Goal: Communication & Community: Answer question/provide support

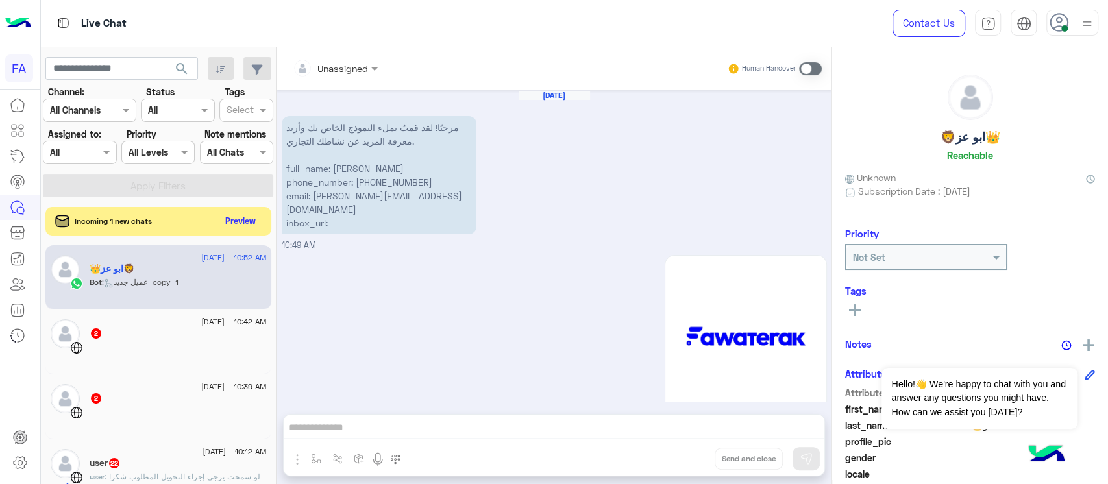
scroll to position [532, 0]
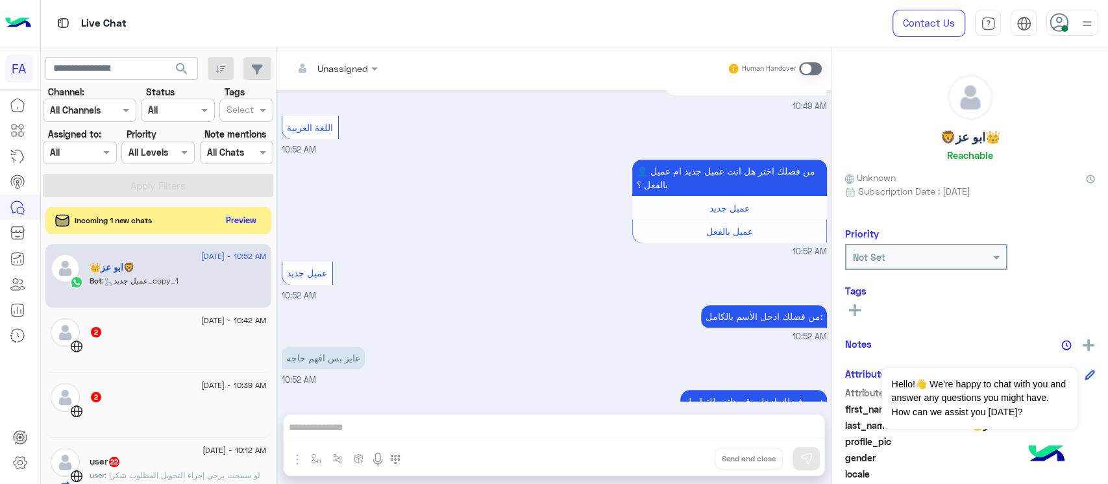
click at [248, 216] on button "Preview" at bounding box center [241, 221] width 40 height 18
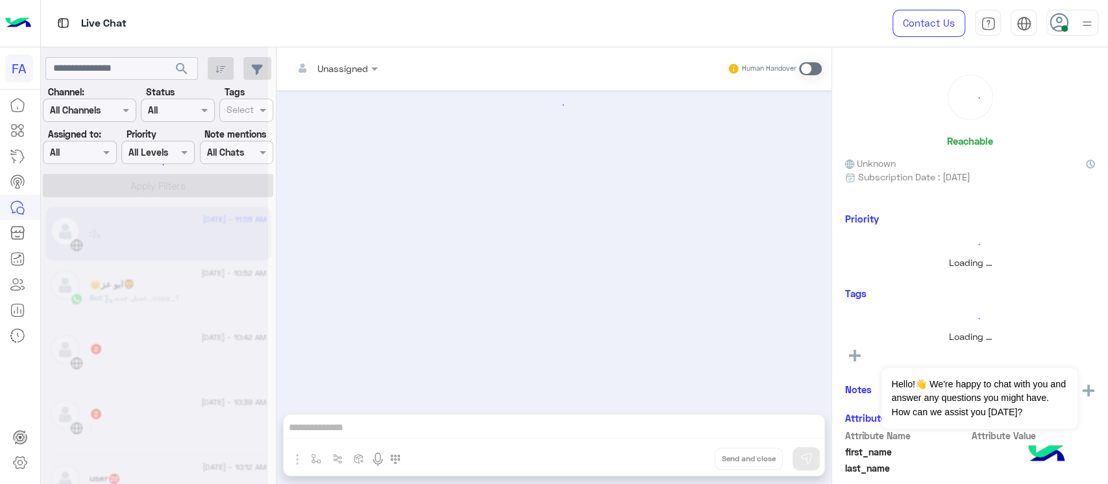
scroll to position [255, 0]
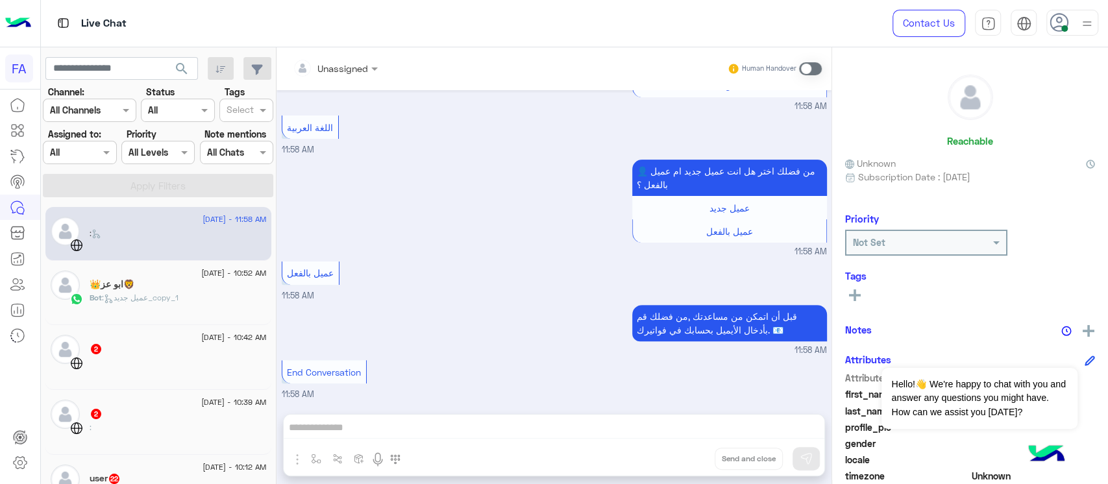
click at [712, 330] on p "قبل أن اتمكن من مساعدتك ,من فضلك قم بأدخال الأيميل بحسابك في فواتيرك. 📧" at bounding box center [729, 323] width 195 height 36
click at [129, 301] on span ": عميل جديد_copy_1" at bounding box center [140, 298] width 77 height 10
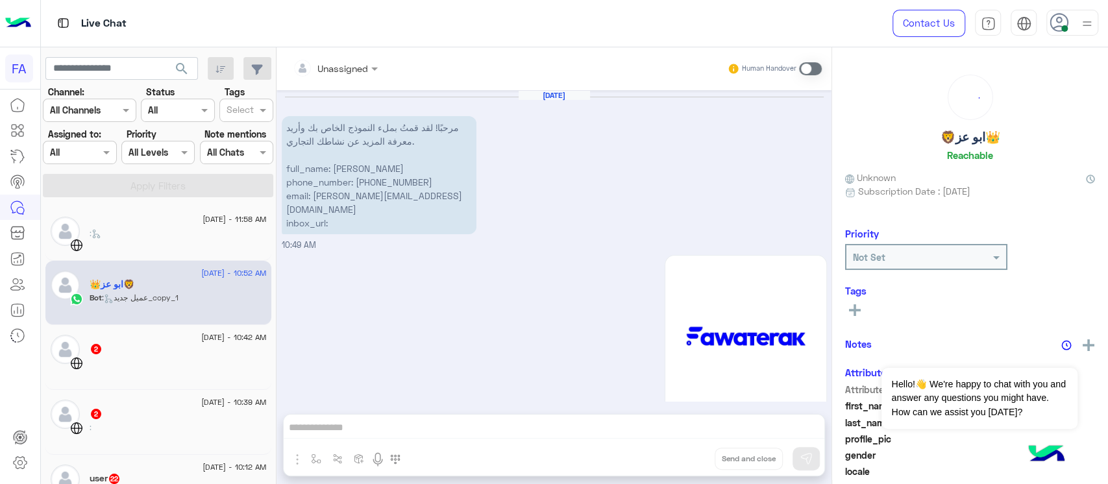
scroll to position [532, 0]
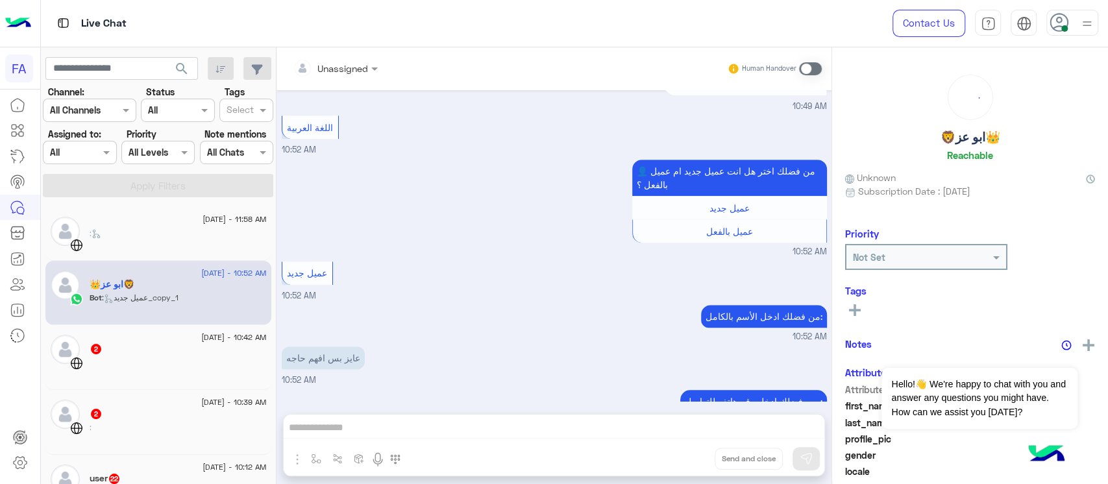
click at [328, 347] on p "عايز بس افهم حاجه" at bounding box center [323, 358] width 83 height 23
click at [504, 427] on div "Unassigned Human Handover [DATE] مرحبًا! لقد قمتُ بملء النموذج الخاص بك وأريد م…" at bounding box center [554, 268] width 555 height 442
click at [109, 366] on div at bounding box center [178, 368] width 177 height 23
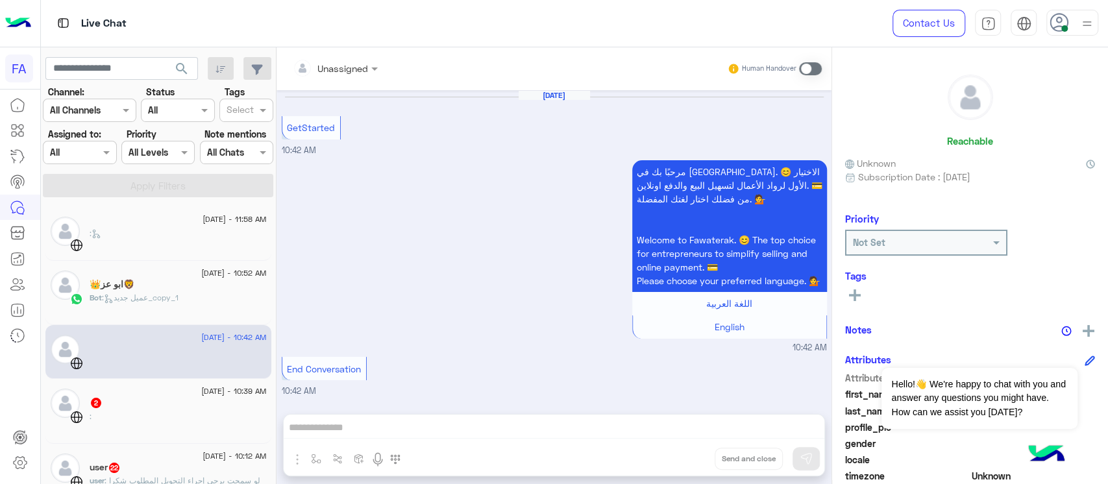
scroll to position [86, 0]
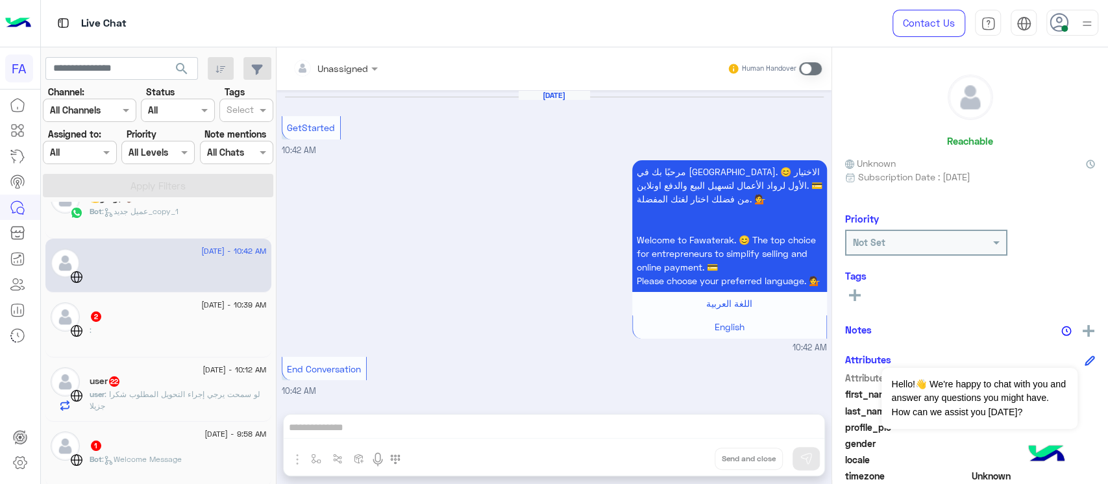
click at [167, 314] on div "2" at bounding box center [178, 318] width 177 height 14
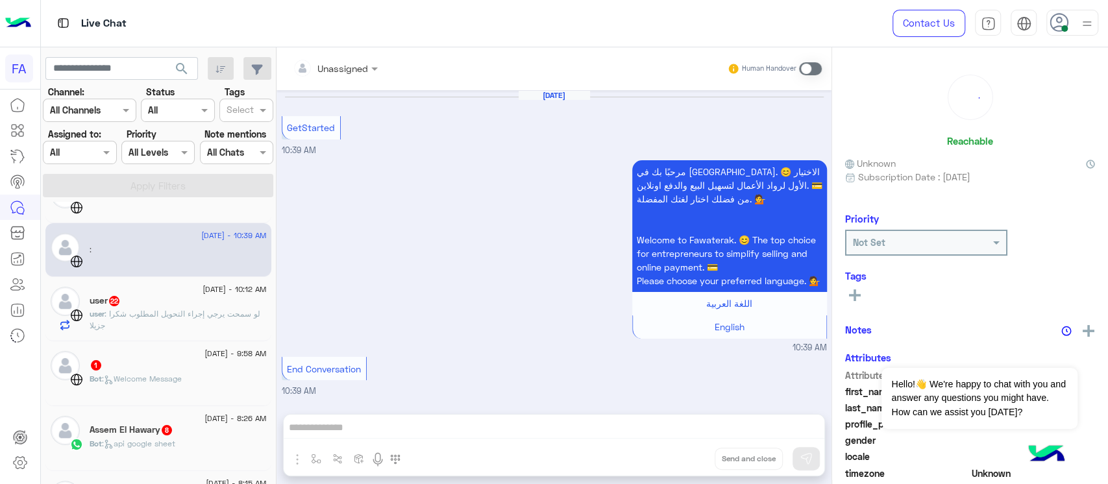
scroll to position [173, 0]
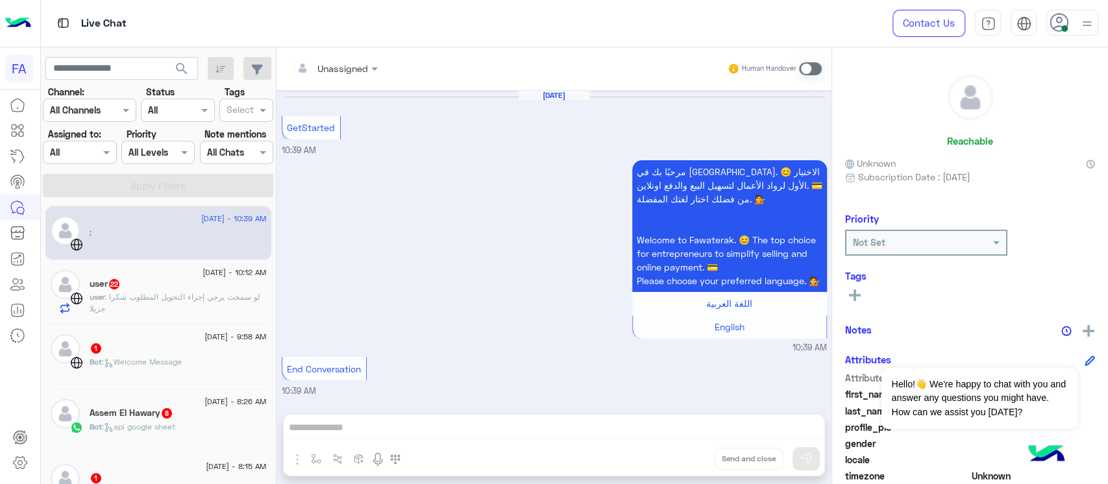
click at [145, 308] on p "user : لو سمحت يرجي إجراء التحويل المطلوب شكرا جزيلا" at bounding box center [178, 303] width 177 height 23
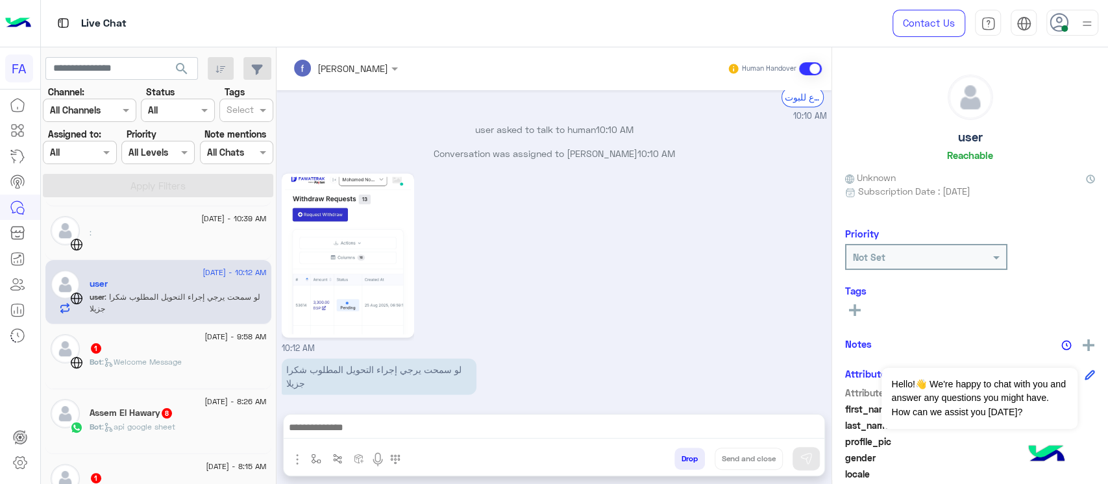
scroll to position [1278, 0]
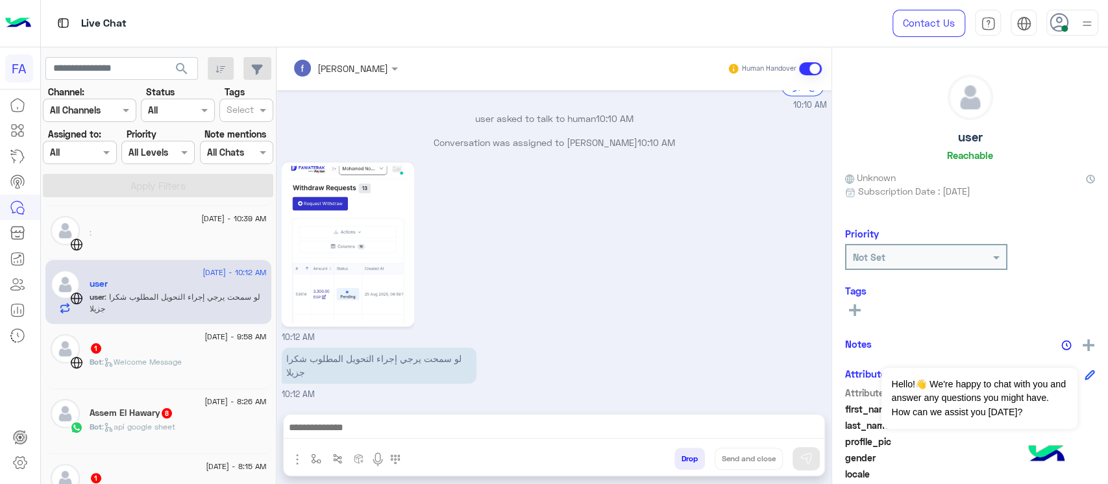
click at [6, 373] on div at bounding box center [20, 289] width 40 height 394
click at [436, 356] on p "لو سمحت يرجي إجراء التحويل المطلوب شكرا جزيلا" at bounding box center [379, 365] width 195 height 36
click at [135, 366] on span ": Welcome Message" at bounding box center [142, 362] width 80 height 10
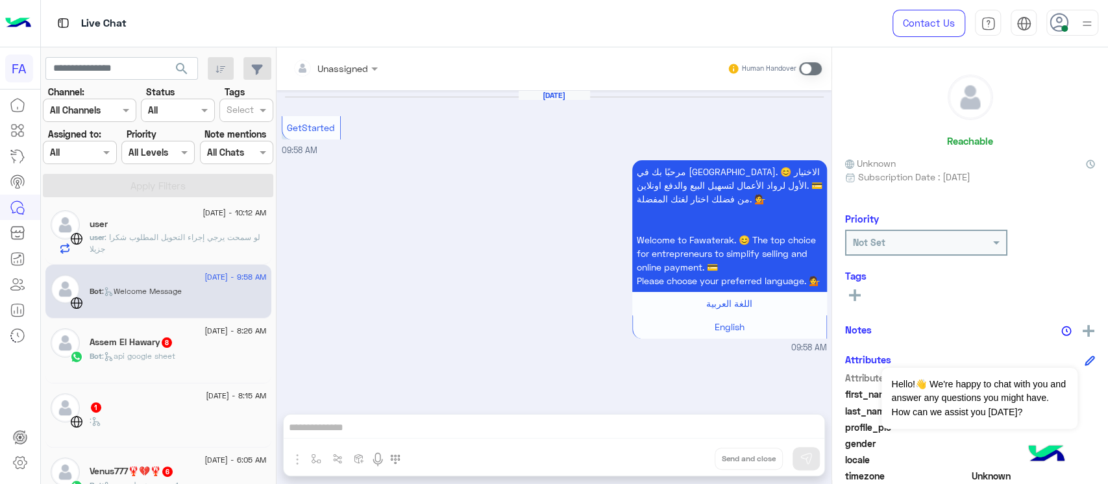
scroll to position [260, 0]
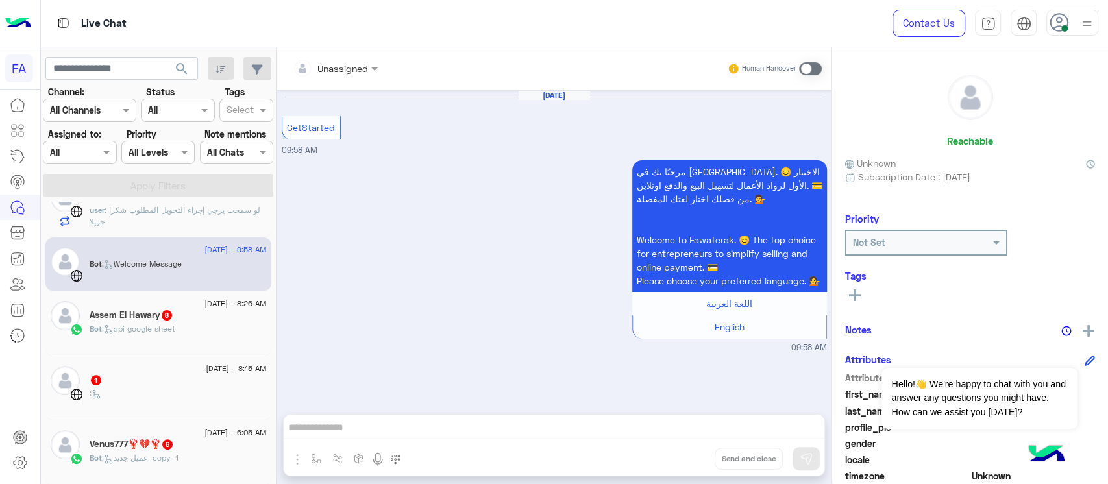
click at [218, 330] on div "Bot : api google sheet" at bounding box center [178, 334] width 177 height 23
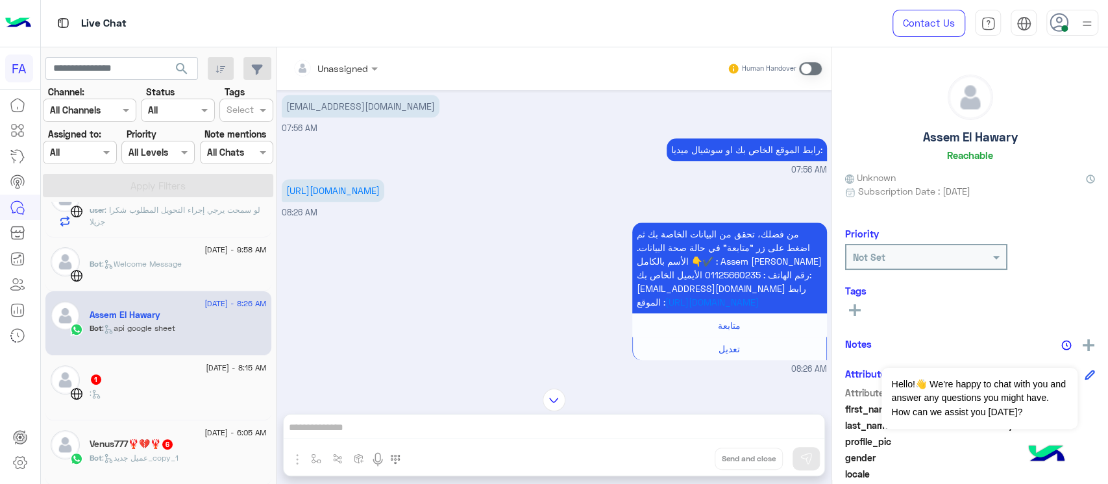
scroll to position [853, 0]
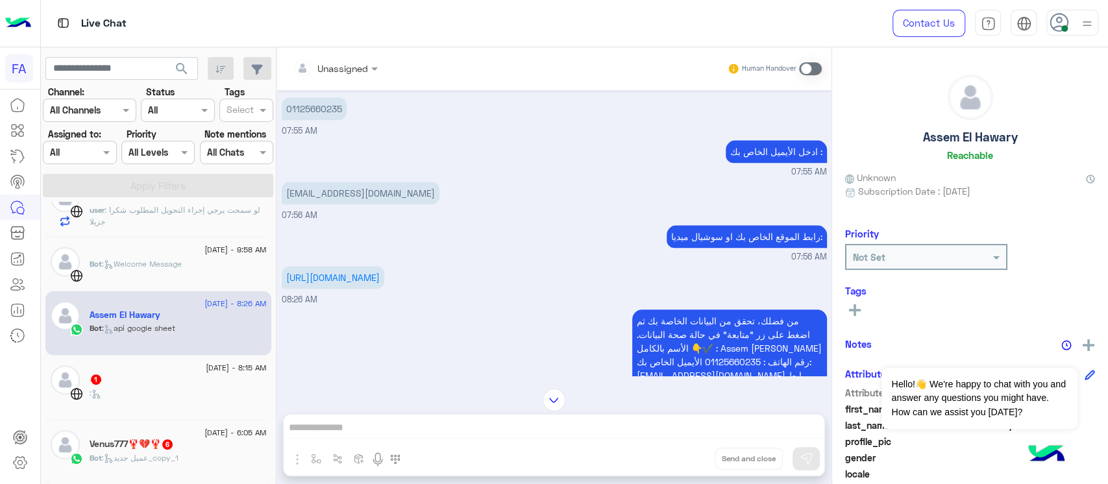
drag, startPoint x: 281, startPoint y: 266, endPoint x: 352, endPoint y: 274, distance: 71.9
click at [352, 274] on div "[DATE] Hello! I filled in your form and would like to know more about your busi…" at bounding box center [554, 233] width 555 height 286
drag, startPoint x: 816, startPoint y: 228, endPoint x: 655, endPoint y: 228, distance: 161.0
click at [655, 228] on div "رابط الموقع الخاص بك او سوشيال ميديا: 07:56 AM" at bounding box center [554, 243] width 545 height 42
drag, startPoint x: 412, startPoint y: 190, endPoint x: 286, endPoint y: 182, distance: 126.2
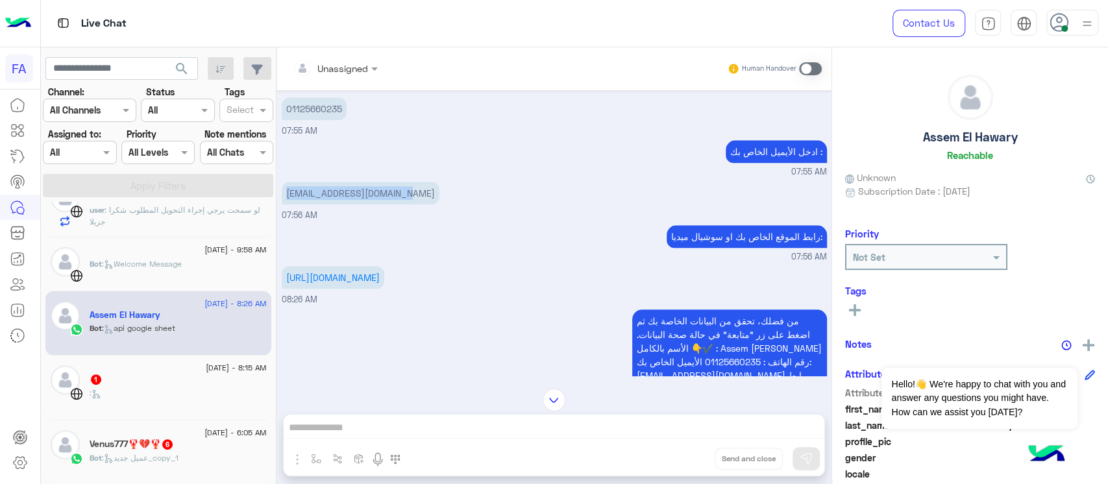
click at [286, 182] on div "[EMAIL_ADDRESS][DOMAIN_NAME] 07:56 AM" at bounding box center [554, 201] width 545 height 44
click at [115, 379] on div "1" at bounding box center [178, 381] width 177 height 14
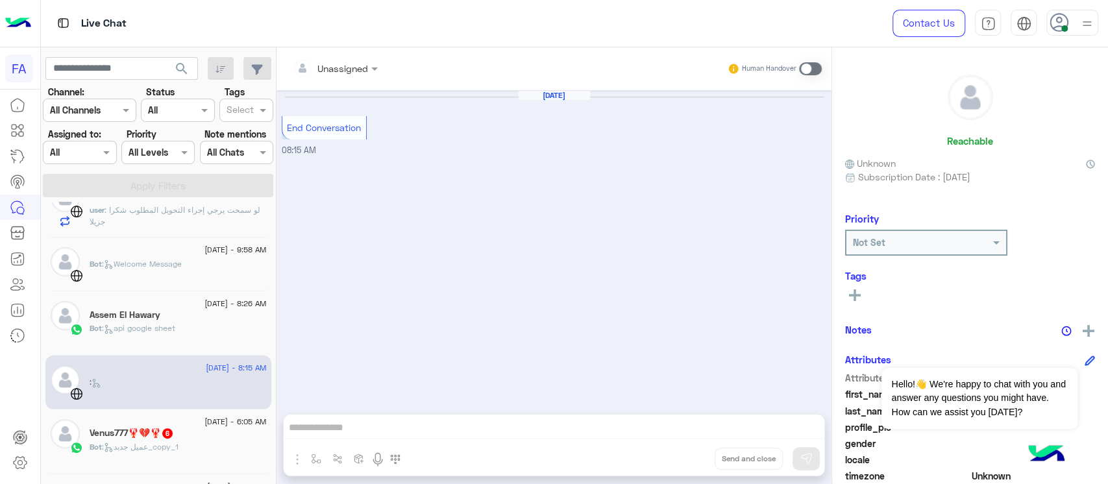
scroll to position [346, 0]
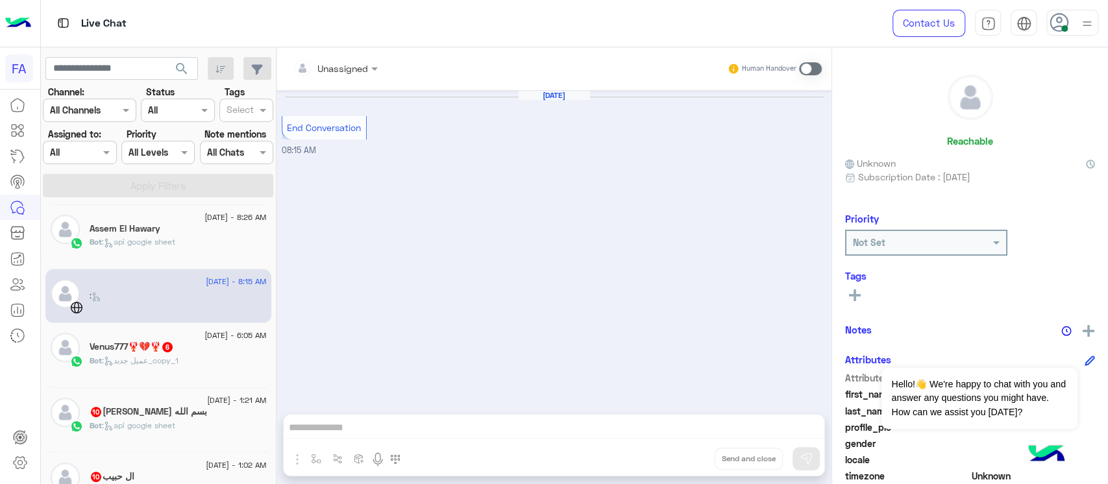
click at [167, 283] on div "[DATE] - 8:15 AM" at bounding box center [178, 283] width 177 height 8
click at [156, 301] on div ":" at bounding box center [178, 301] width 177 height 23
click at [171, 313] on div "[DATE] - 8:15 AM :" at bounding box center [158, 296] width 226 height 54
click at [171, 361] on span ": عميل جديد_copy_1" at bounding box center [140, 361] width 77 height 10
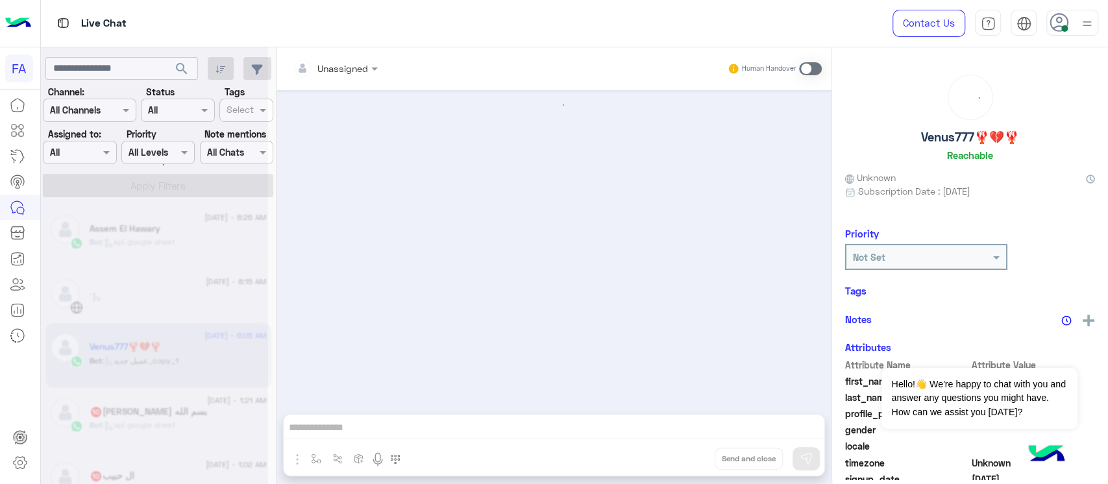
scroll to position [714, 0]
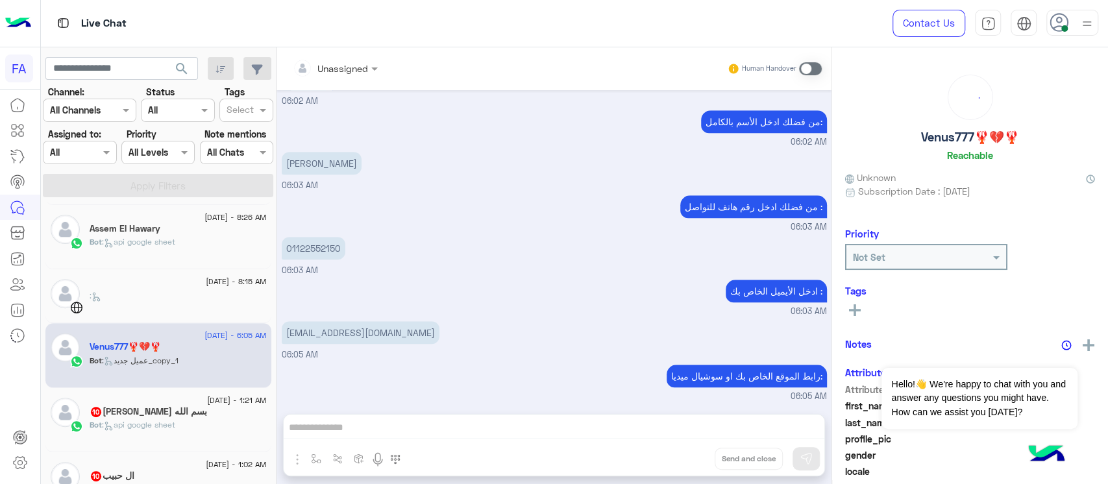
drag, startPoint x: 270, startPoint y: 330, endPoint x: 464, endPoint y: 328, distance: 193.5
click at [464, 328] on mat-drawer-container "search Channel: Channel All Channels Status Channel All Tags Select Assigned to…" at bounding box center [575, 268] width 1068 height 442
click at [510, 327] on div "[EMAIL_ADDRESS][DOMAIN_NAME] 06:05 AM" at bounding box center [554, 340] width 545 height 44
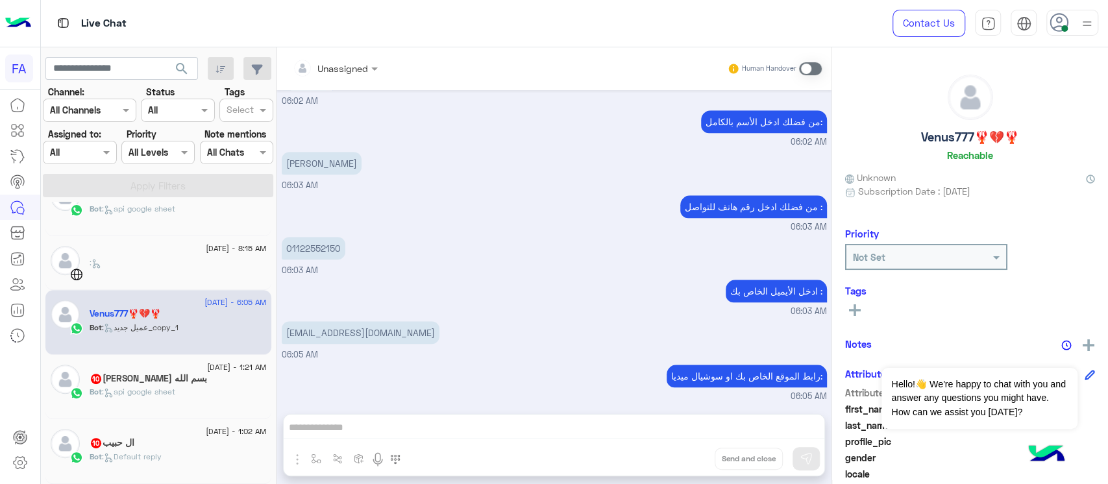
scroll to position [432, 0]
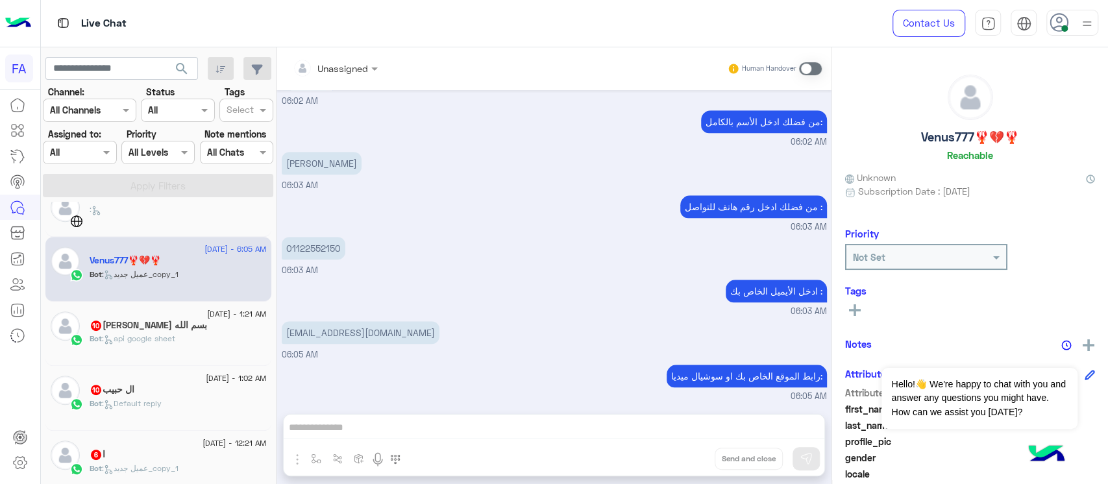
click at [217, 336] on div "Bot : api google sheet" at bounding box center [178, 344] width 177 height 23
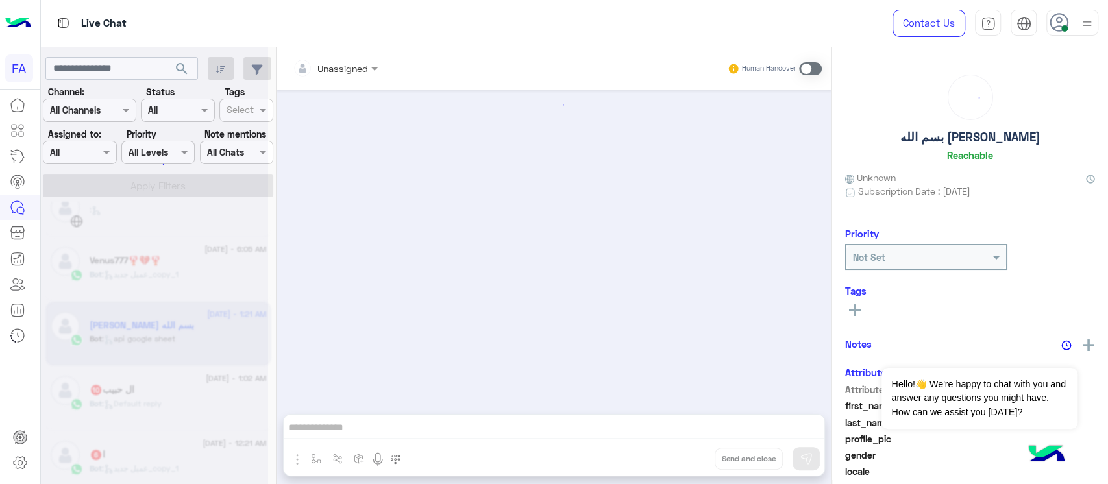
scroll to position [1514, 0]
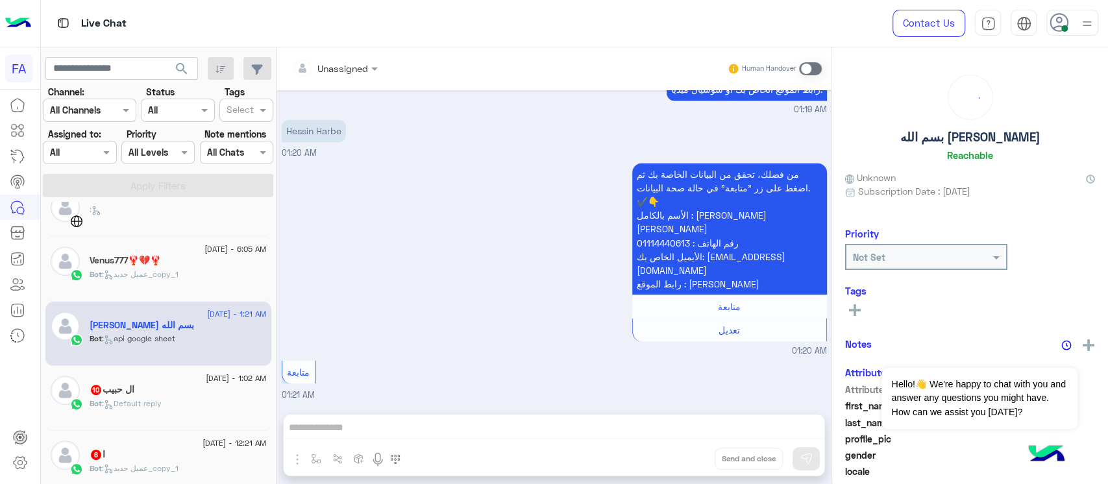
click at [158, 283] on div "Bot : عميل جديد_copy_1" at bounding box center [178, 280] width 177 height 23
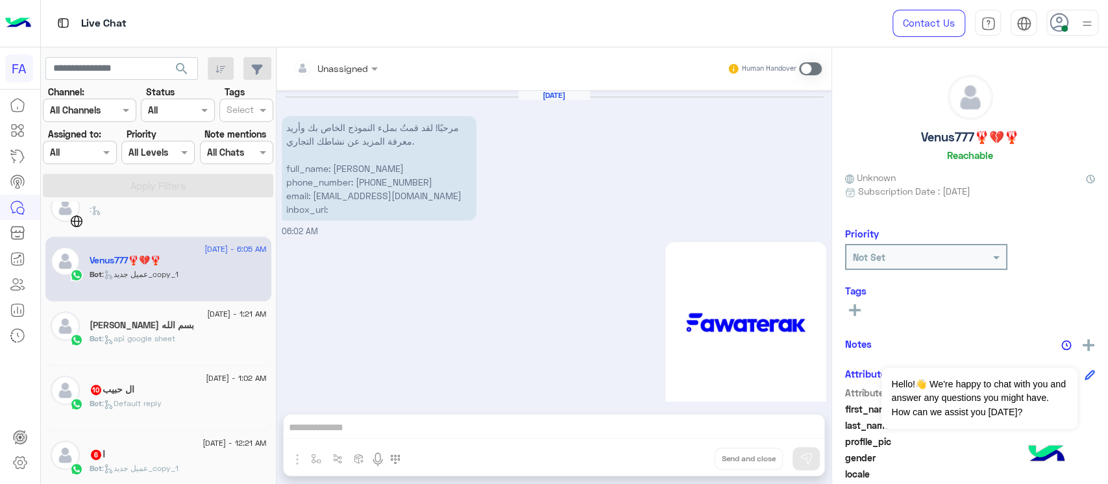
scroll to position [714, 0]
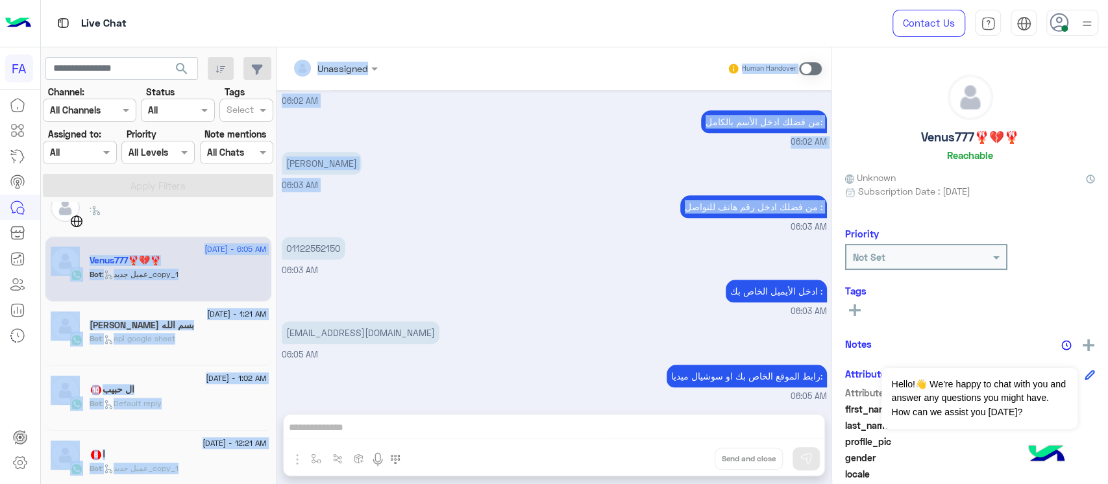
drag, startPoint x: 284, startPoint y: 231, endPoint x: 342, endPoint y: 231, distance: 57.8
click at [342, 231] on mat-drawer-container "search Channel: Channel All Channels Status Channel All Tags Select Assigned to…" at bounding box center [575, 268] width 1068 height 442
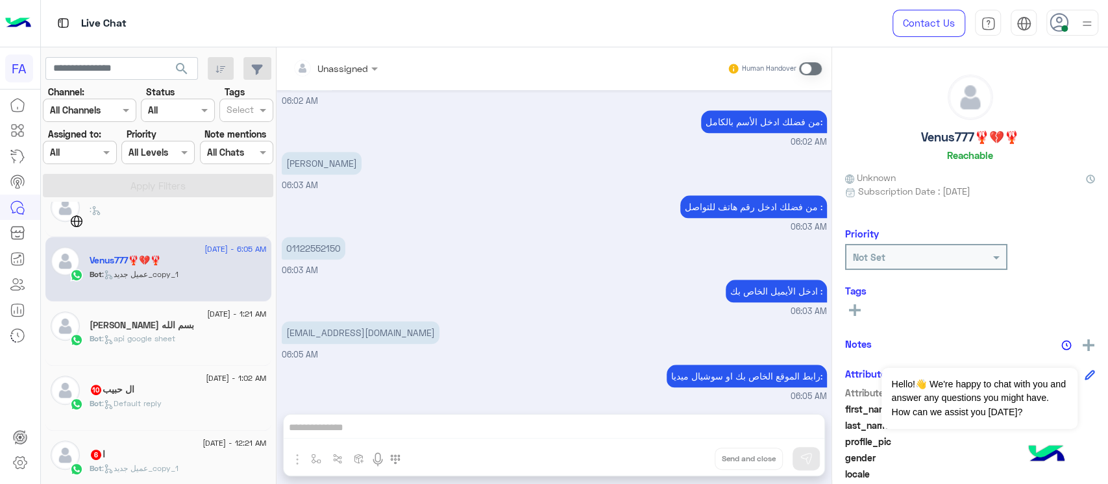
click at [332, 240] on p "01122552150" at bounding box center [314, 248] width 64 height 23
copy app-message "01122552150"
drag, startPoint x: 284, startPoint y: 171, endPoint x: 348, endPoint y: 166, distance: 64.4
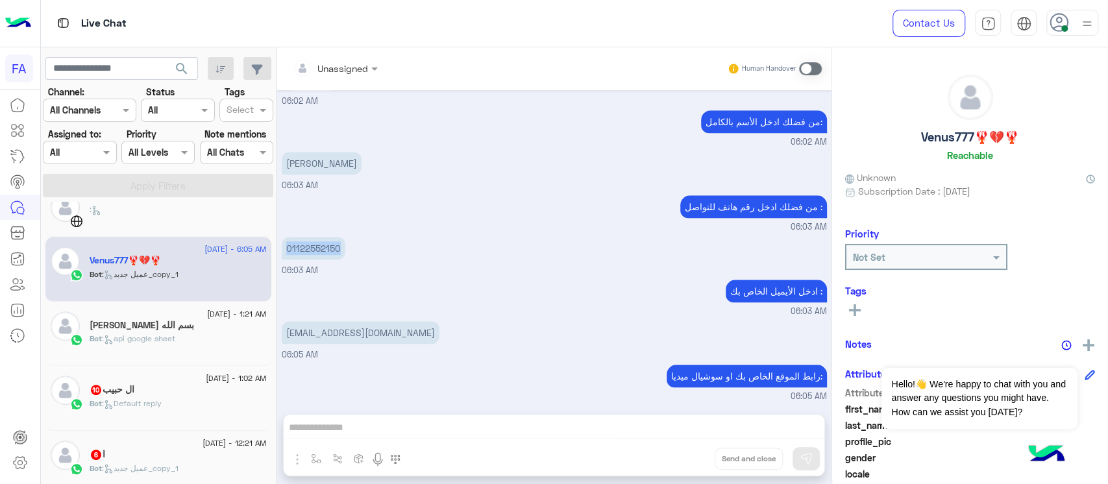
click at [348, 166] on p "[PERSON_NAME]" at bounding box center [322, 163] width 80 height 23
copy p "[PERSON_NAME]"
click at [168, 321] on h5 "بسم الله [PERSON_NAME]" at bounding box center [142, 325] width 105 height 11
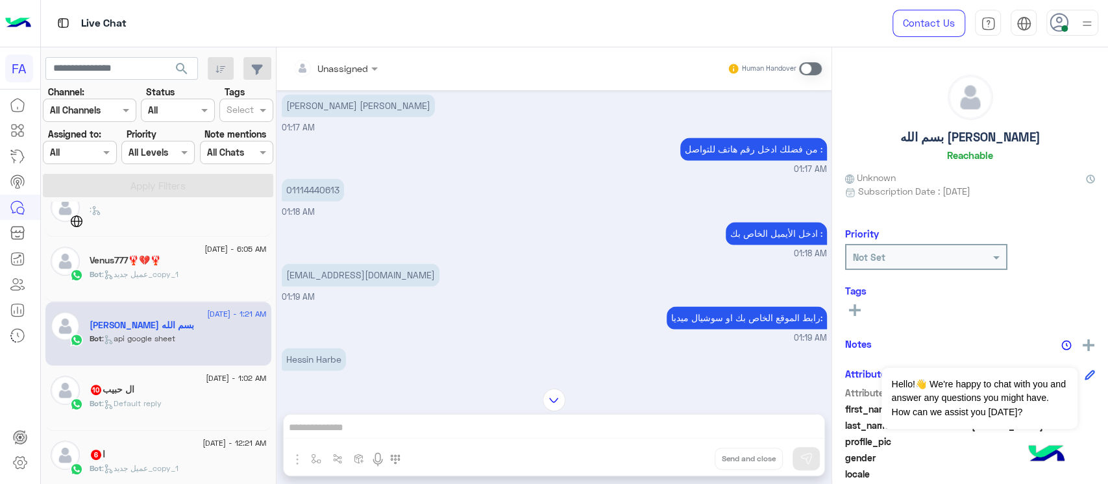
scroll to position [1081, 0]
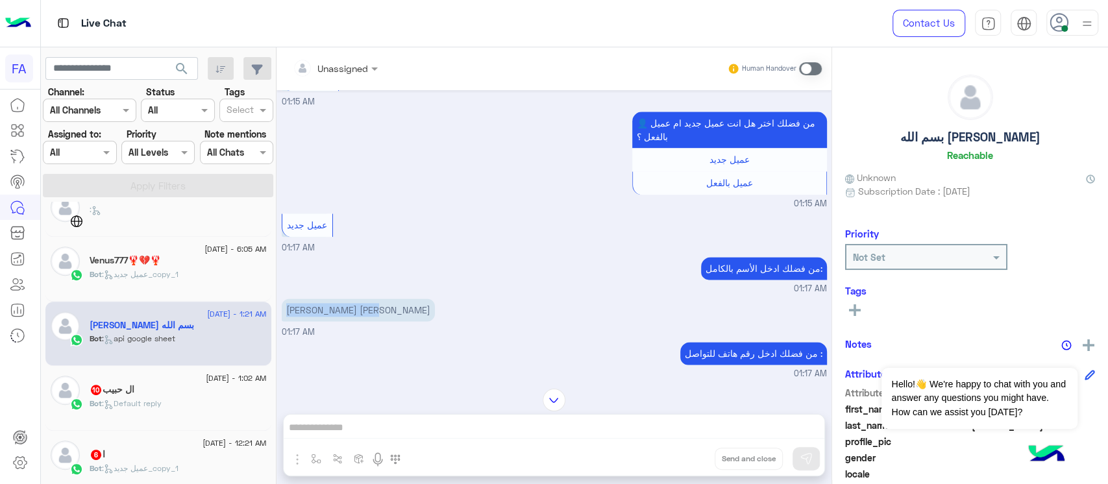
drag, startPoint x: 281, startPoint y: 281, endPoint x: 382, endPoint y: 281, distance: 101.3
click at [382, 281] on div "[DATE] مرحبًا! لقد قمتُ بملء النموذج الخاص بك وأريد معرفة المزيد عن نشاطك التجا…" at bounding box center [554, 233] width 555 height 286
copy p "[PERSON_NAME] [PERSON_NAME]"
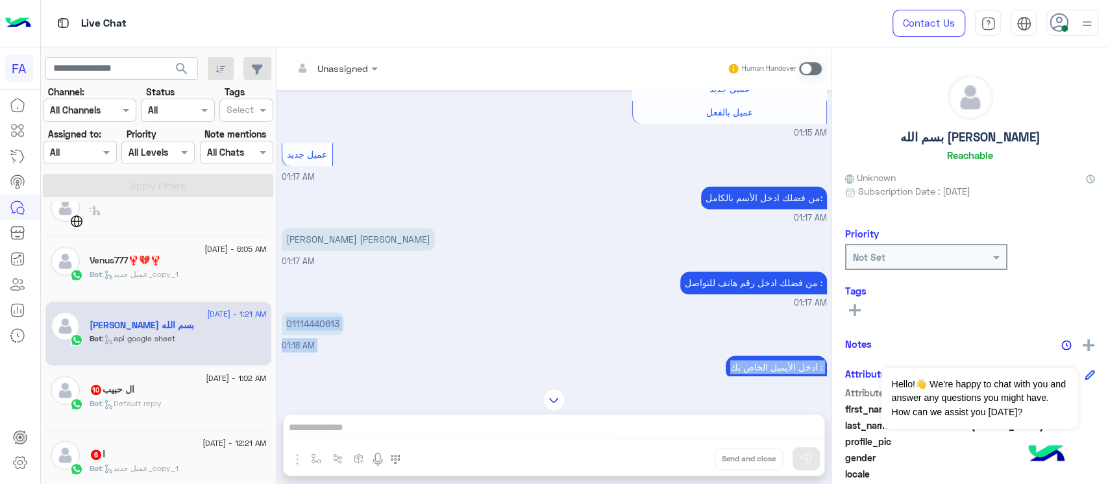
drag, startPoint x: 277, startPoint y: 373, endPoint x: 338, endPoint y: 345, distance: 66.3
click at [344, 360] on div "[DATE] مرحبًا! لقد قمتُ بملء النموذج الخاص بك وأريد معرفة المزيد عن نشاطك التجا…" at bounding box center [554, 233] width 555 height 286
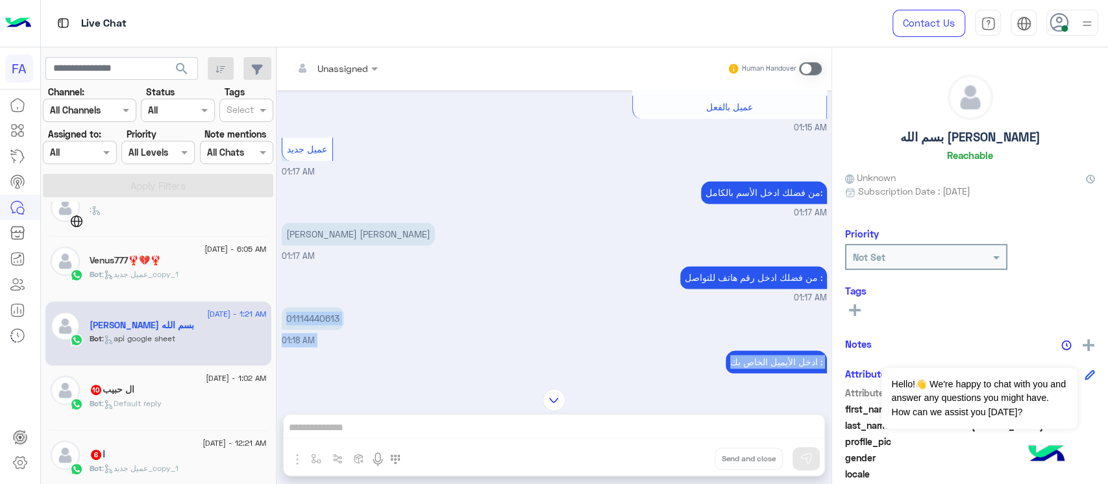
click at [310, 307] on p "01114440613" at bounding box center [313, 318] width 62 height 23
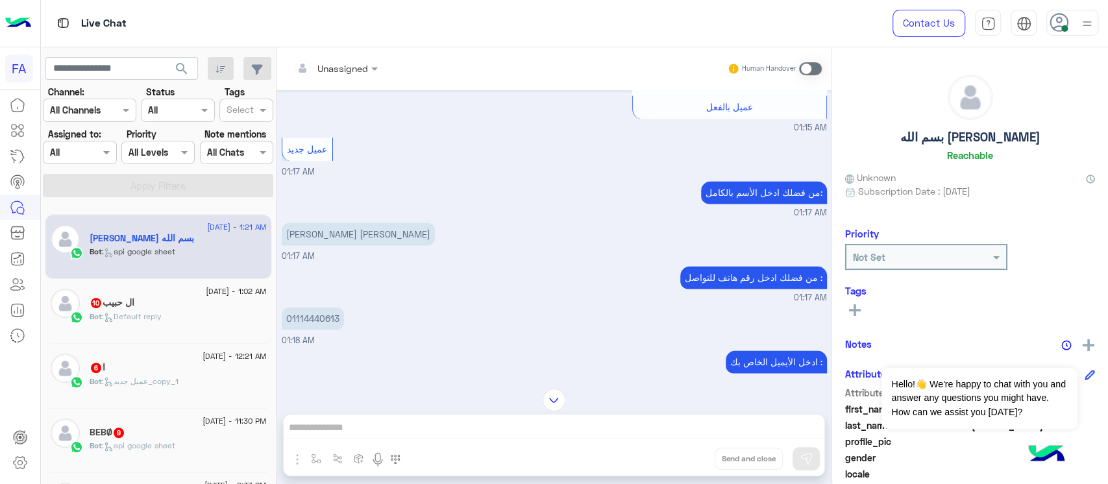
click at [120, 309] on div "ال حبيب 10" at bounding box center [178, 304] width 177 height 14
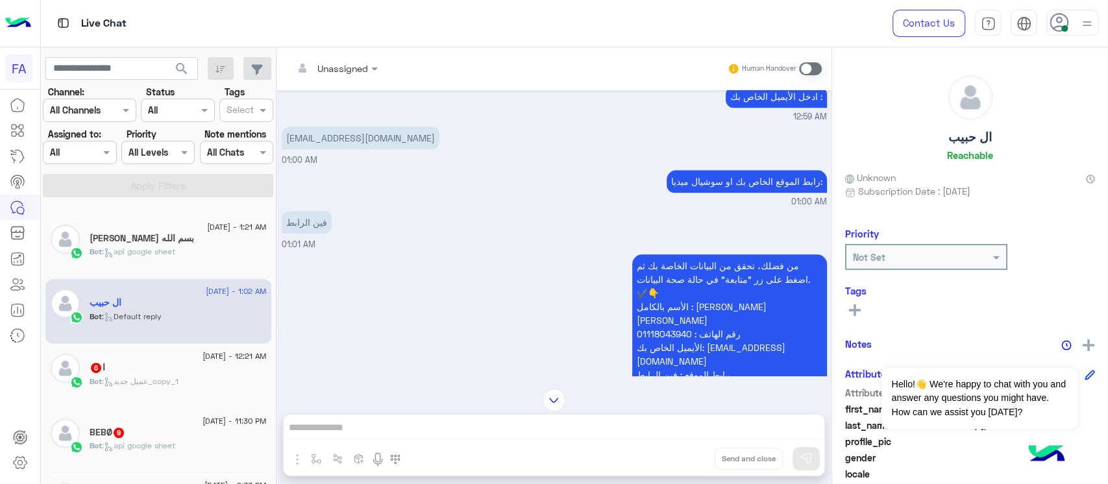
scroll to position [836, 0]
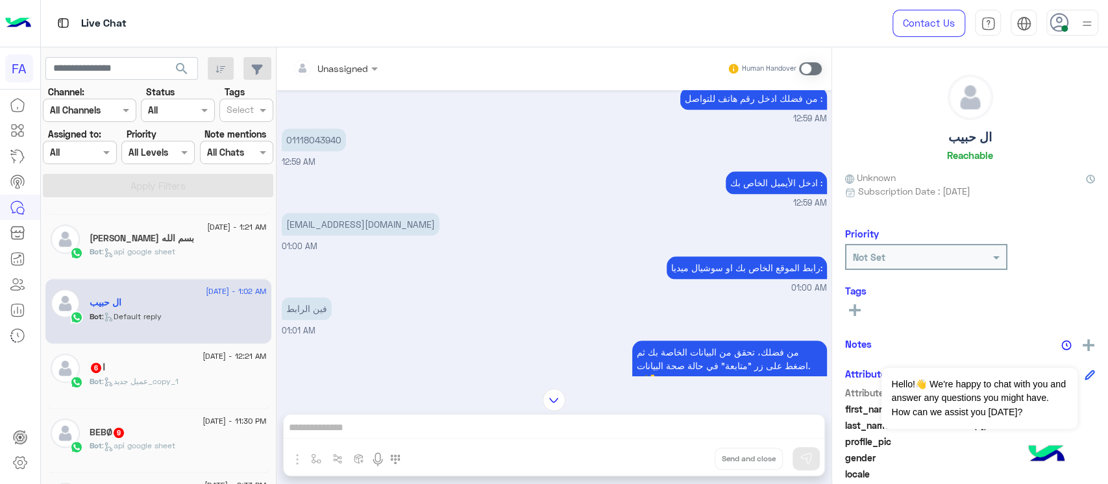
click at [360, 213] on p "[EMAIL_ADDRESS][DOMAIN_NAME]" at bounding box center [361, 224] width 158 height 23
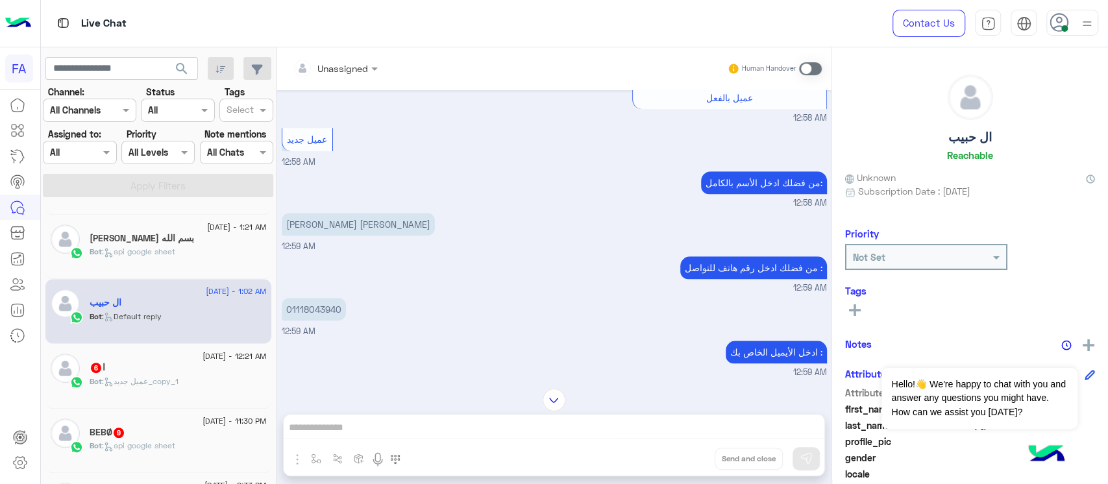
scroll to position [662, 0]
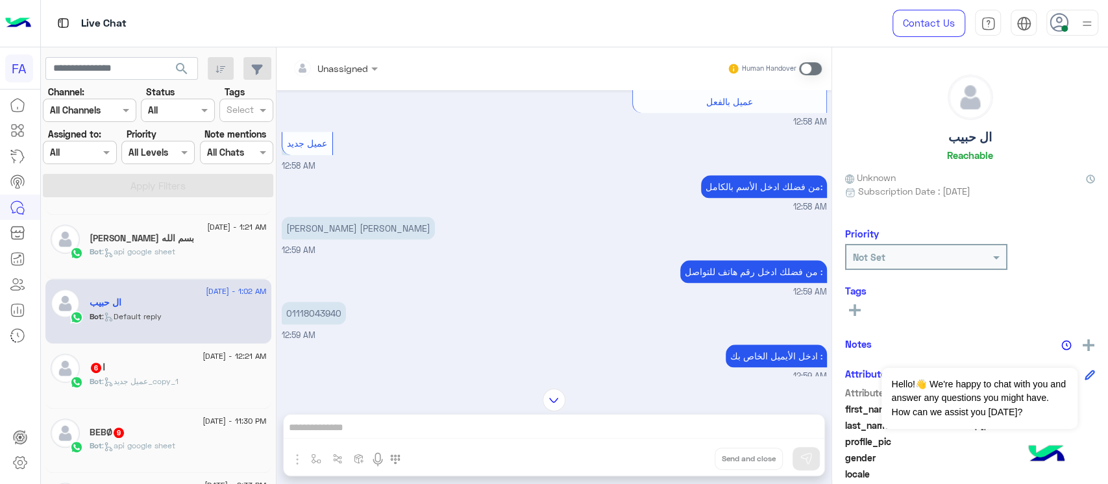
click at [368, 217] on p "[PERSON_NAME] [PERSON_NAME]" at bounding box center [358, 228] width 153 height 23
copy app-message "[PERSON_NAME] [PERSON_NAME]"
drag, startPoint x: 284, startPoint y: 286, endPoint x: 341, endPoint y: 285, distance: 56.5
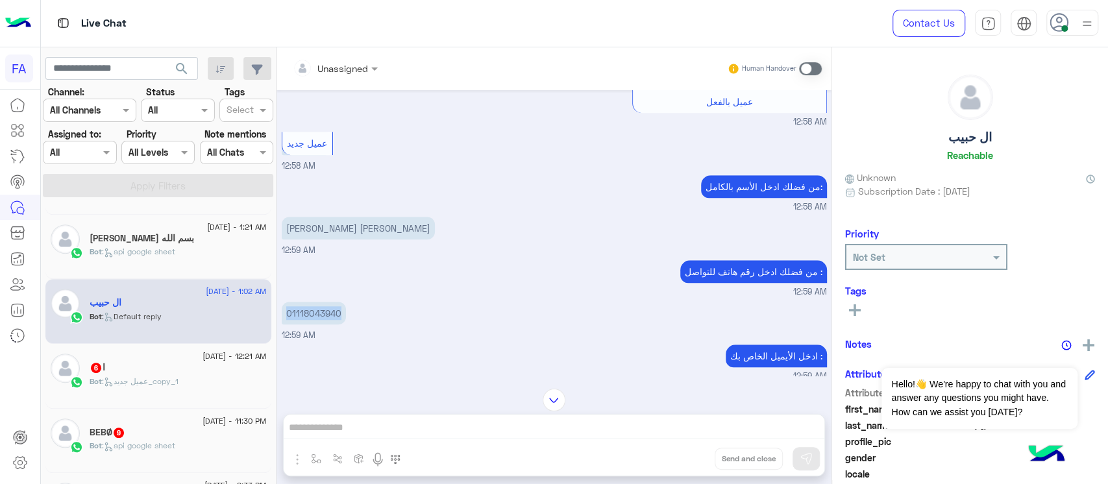
click at [341, 302] on p "01118043940" at bounding box center [314, 313] width 64 height 23
copy p "01118043940"
click at [149, 358] on div "[DATE] - 12:21 AM" at bounding box center [178, 358] width 177 height 8
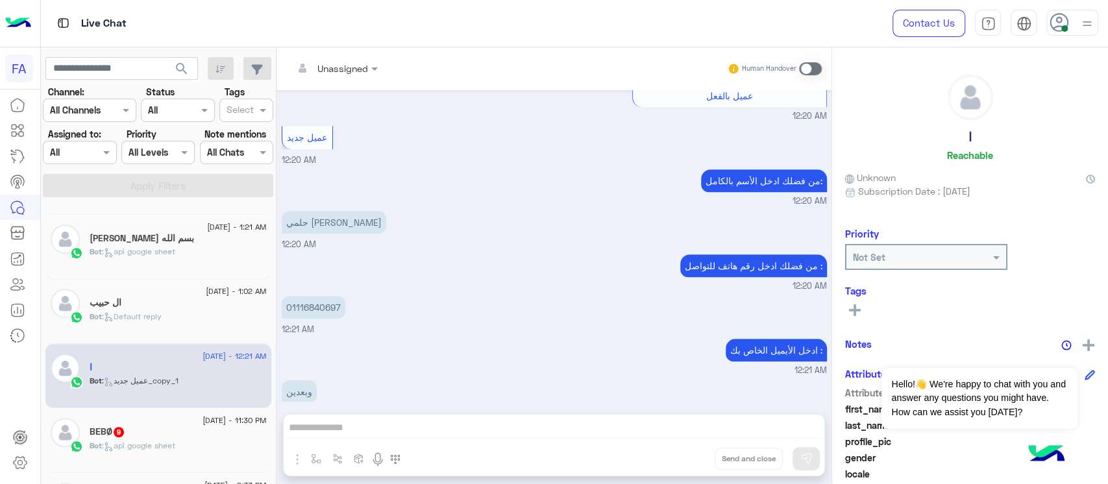
scroll to position [533, 0]
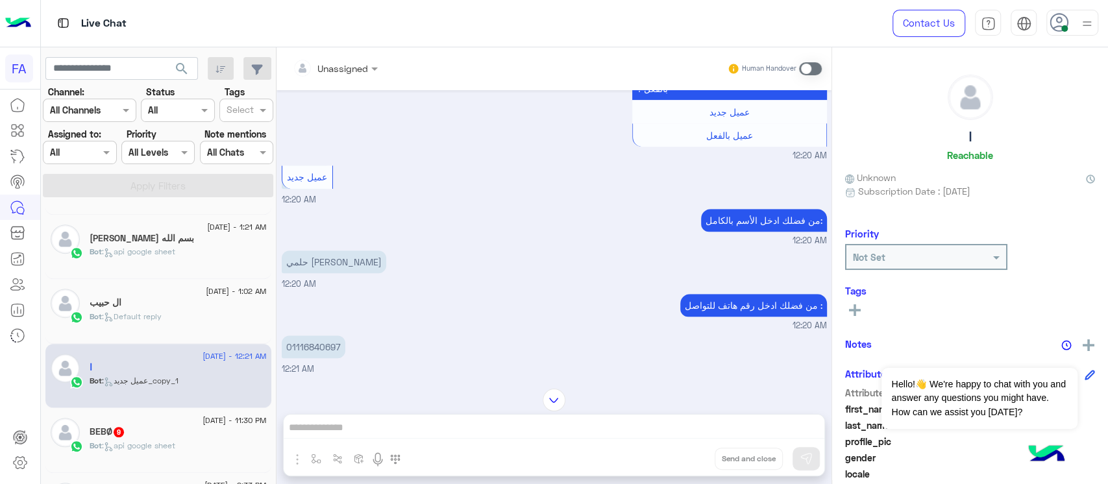
click at [345, 262] on div "حلمي [PERSON_NAME]" at bounding box center [334, 261] width 105 height 29
copy app-message "حلمي [PERSON_NAME]"
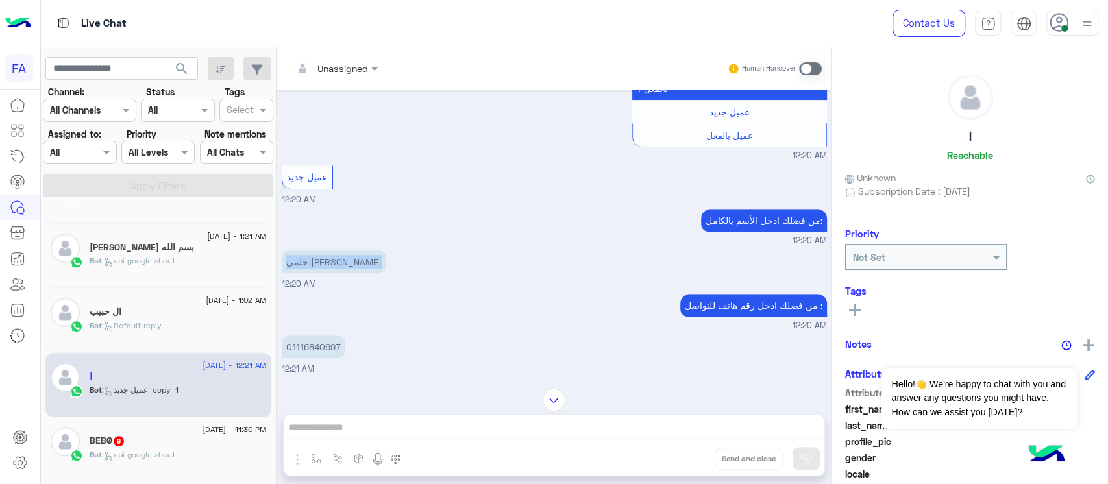
scroll to position [500, 0]
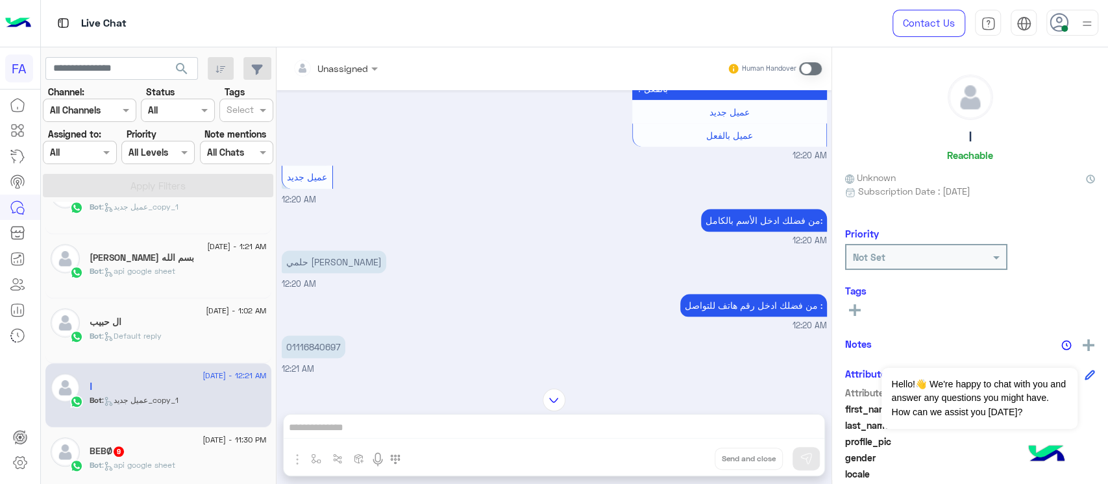
click at [315, 336] on p "01116840697" at bounding box center [314, 347] width 64 height 23
copy app-message "01116840697"
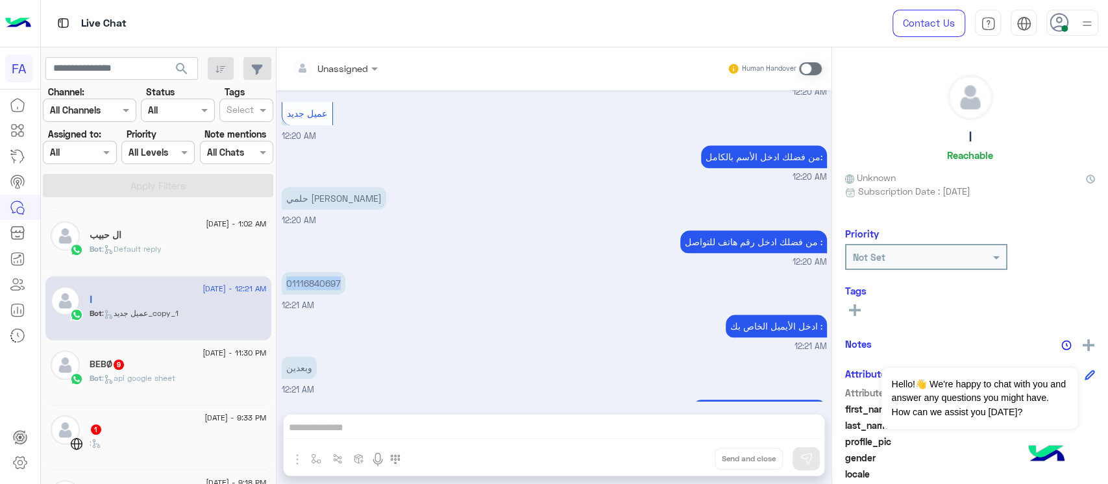
scroll to position [619, 0]
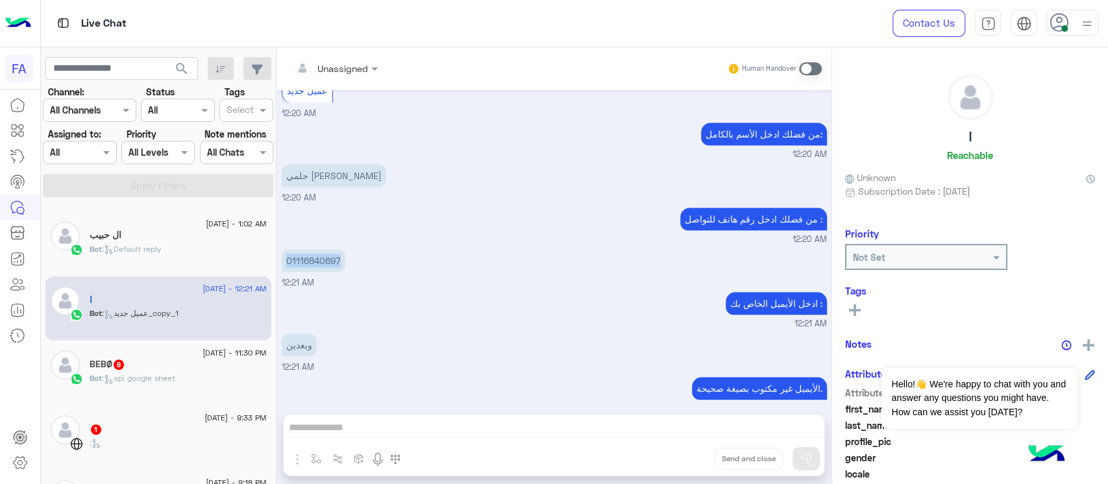
click at [129, 312] on span ": عميل جديد_copy_1" at bounding box center [140, 313] width 77 height 10
drag, startPoint x: 288, startPoint y: 248, endPoint x: 362, endPoint y: 251, distance: 74.7
click at [362, 251] on div "01116840697 12:21 AM" at bounding box center [554, 268] width 545 height 44
copy p "01116840697"
drag, startPoint x: 275, startPoint y: 162, endPoint x: 386, endPoint y: 162, distance: 111.0
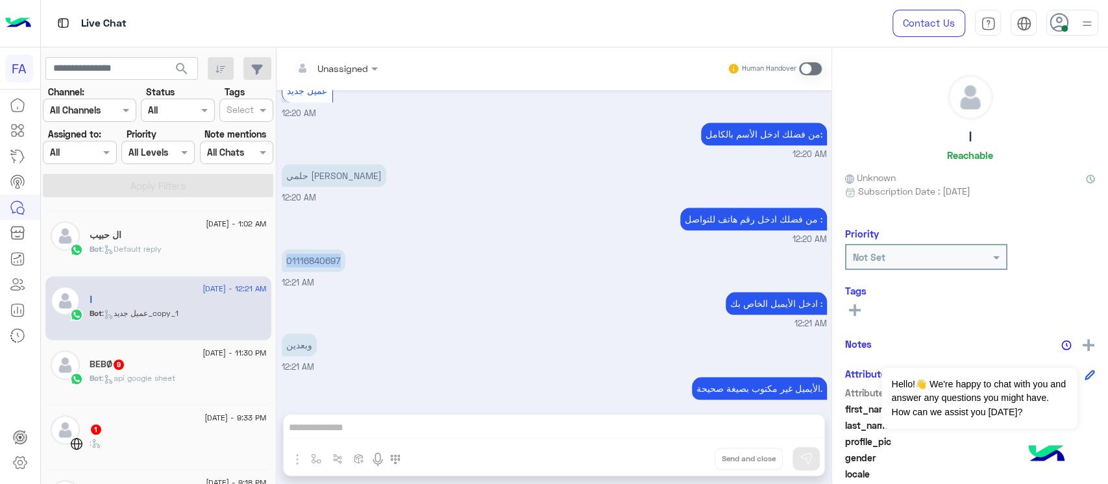
click at [386, 162] on mat-drawer-container "search Channel: Channel All Channels Status Channel All Tags Select Assigned to…" at bounding box center [575, 268] width 1068 height 442
click at [360, 164] on p "حلمي [PERSON_NAME]" at bounding box center [334, 175] width 105 height 23
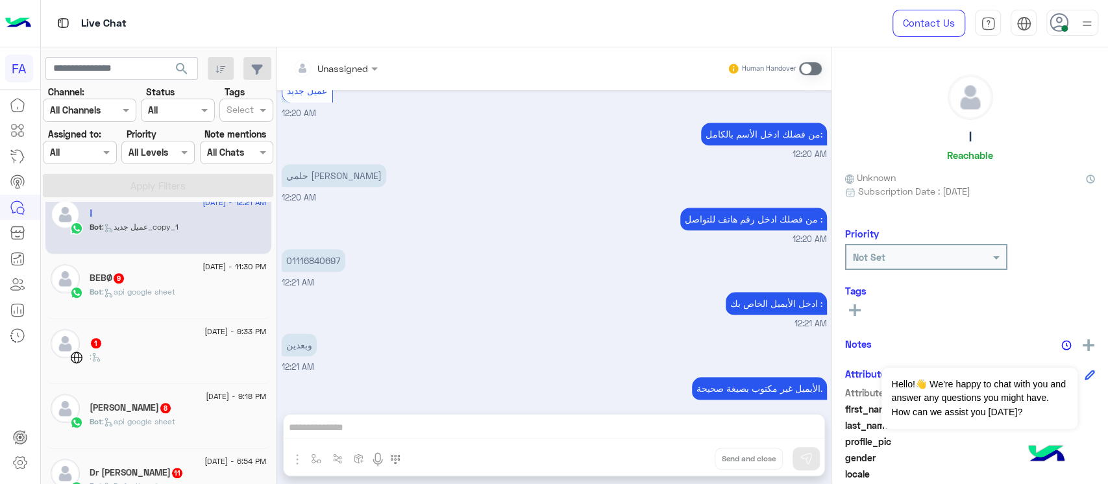
click at [169, 270] on div "[DATE] - 11:30 PM" at bounding box center [178, 268] width 177 height 8
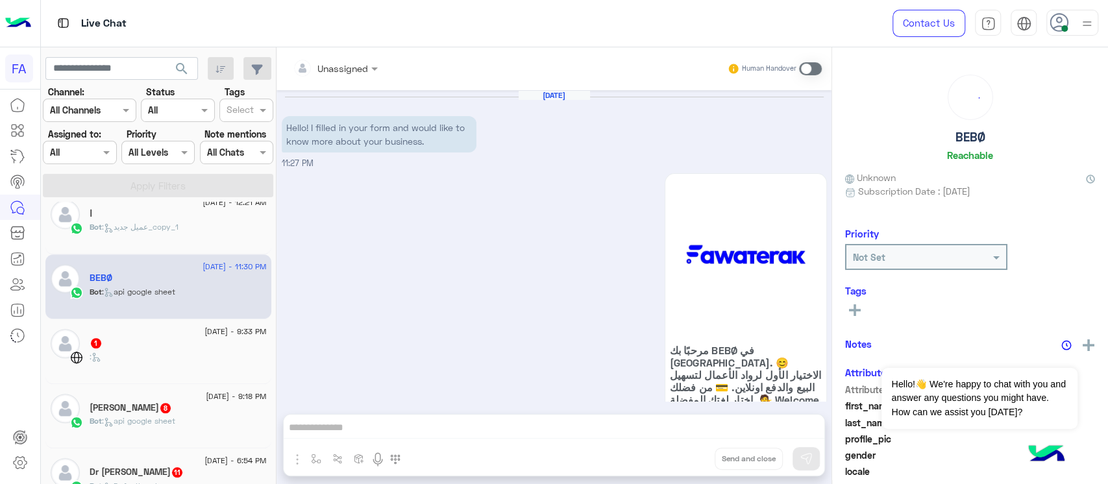
scroll to position [1044, 0]
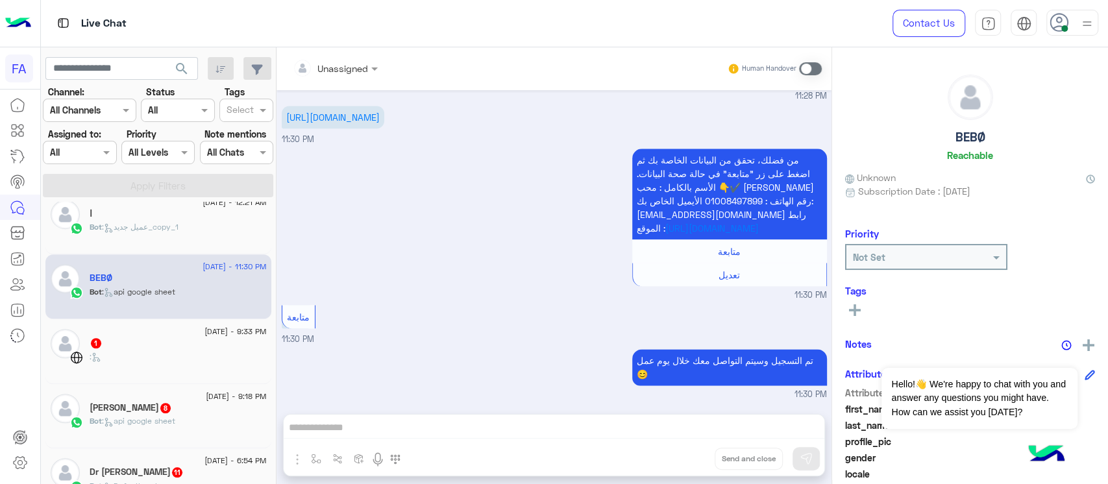
click at [171, 325] on div "[DATE] - 9:33 PM 1 :" at bounding box center [158, 351] width 226 height 65
click at [169, 343] on div "1" at bounding box center [178, 345] width 177 height 14
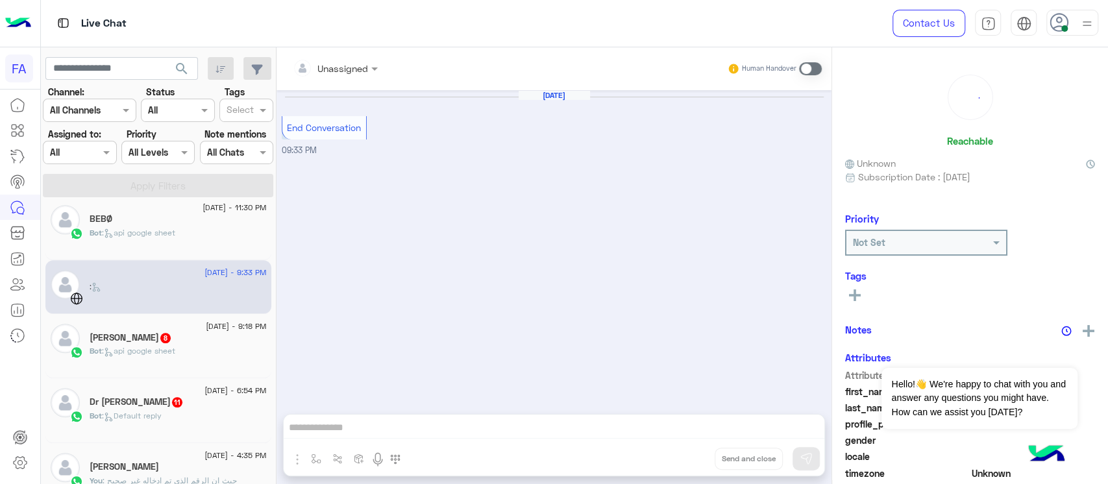
scroll to position [760, 0]
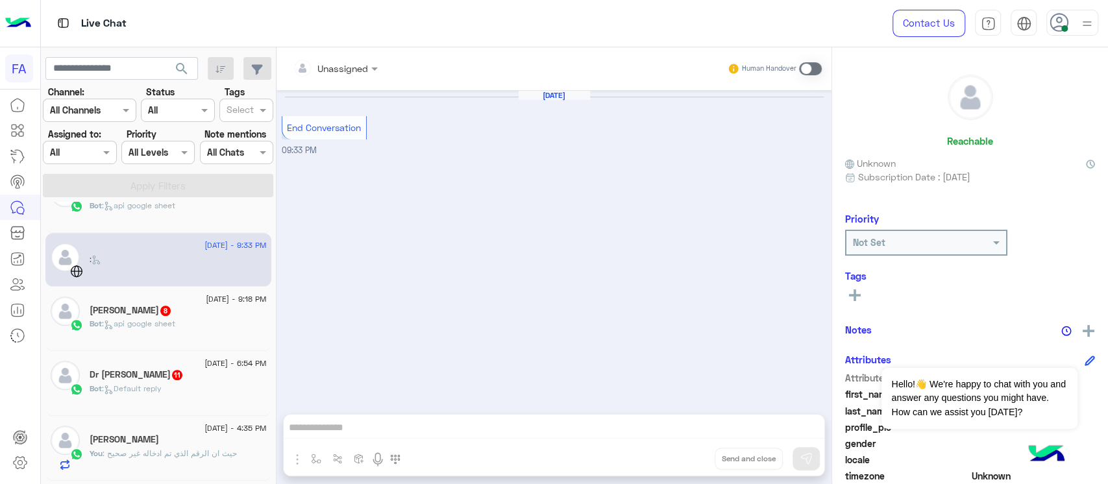
click at [175, 334] on div "Bot : api google sheet" at bounding box center [178, 329] width 177 height 23
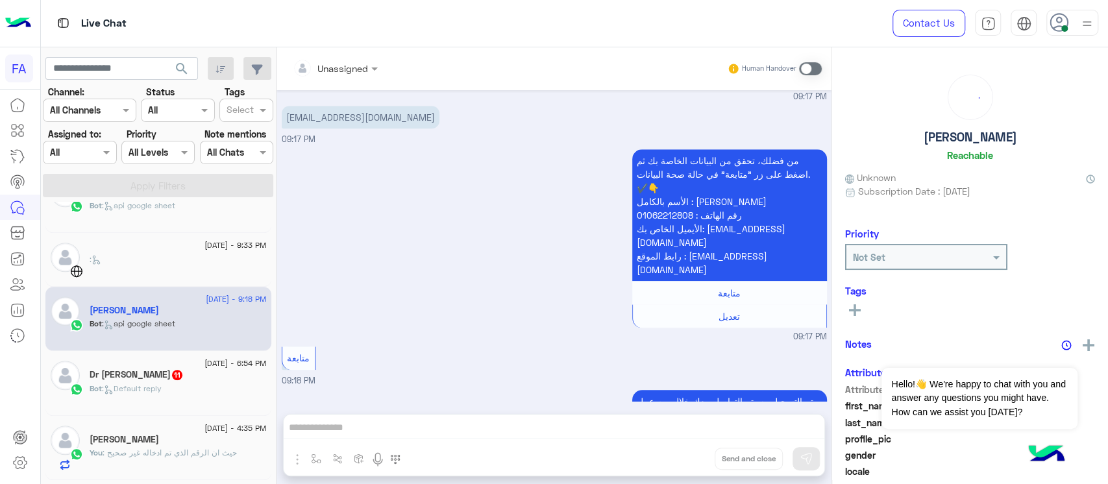
scroll to position [858, 0]
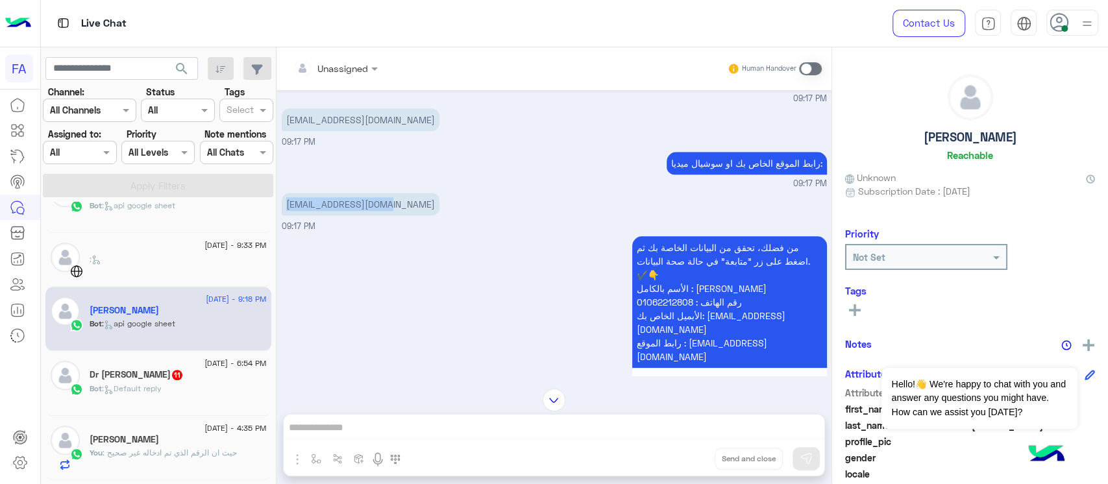
drag, startPoint x: 281, startPoint y: 194, endPoint x: 403, endPoint y: 194, distance: 122.1
click at [403, 194] on div "[EMAIL_ADDRESS][DOMAIN_NAME] 09:17 PM" at bounding box center [554, 212] width 545 height 44
copy p "[EMAIL_ADDRESS][DOMAIN_NAME]"
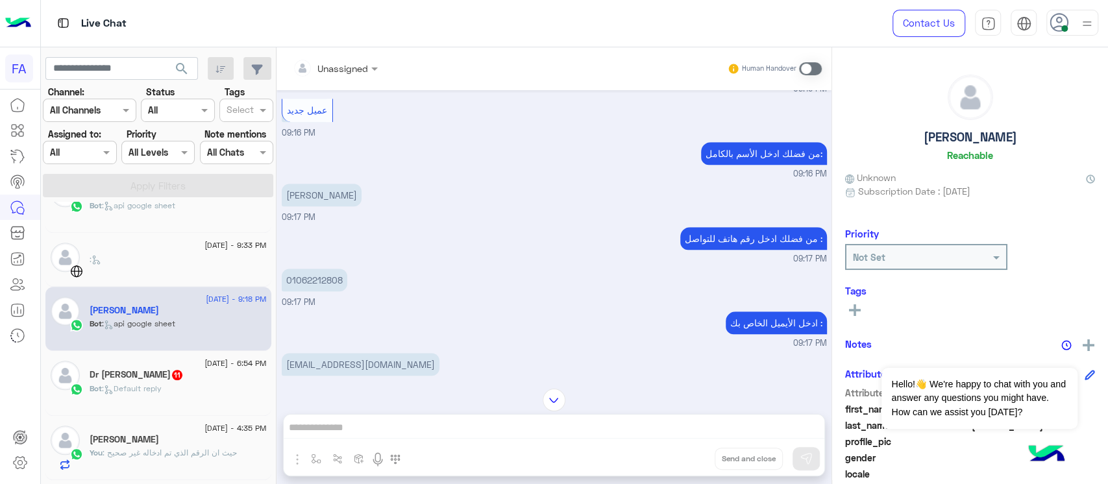
scroll to position [512, 0]
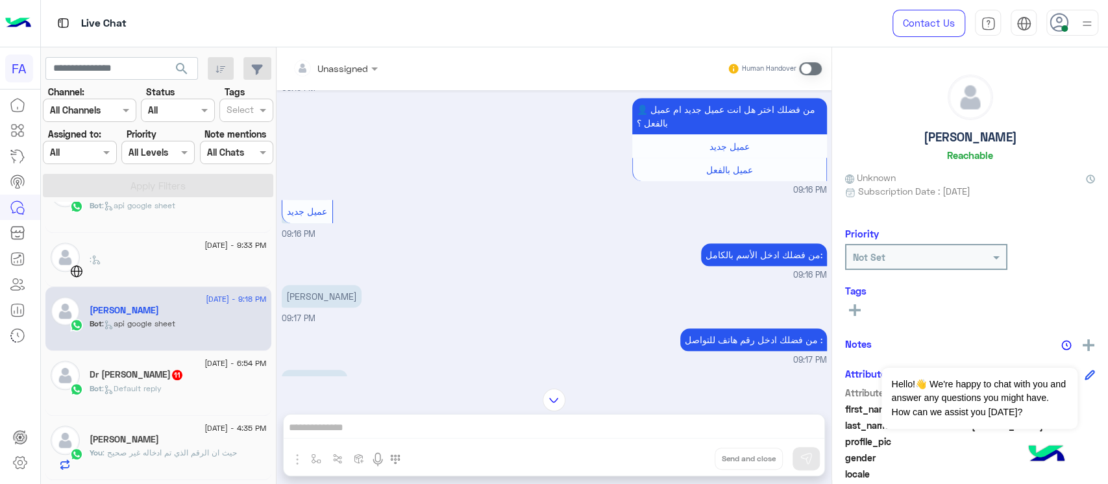
drag, startPoint x: 280, startPoint y: 281, endPoint x: 388, endPoint y: 282, distance: 108.4
click at [388, 282] on div "[DATE] مرحبًا! لقد قمتُ بملء النموذج الخاص بك وأريد معرفة المزيد عن نشاطك التجا…" at bounding box center [554, 233] width 555 height 286
copy p "[PERSON_NAME]"
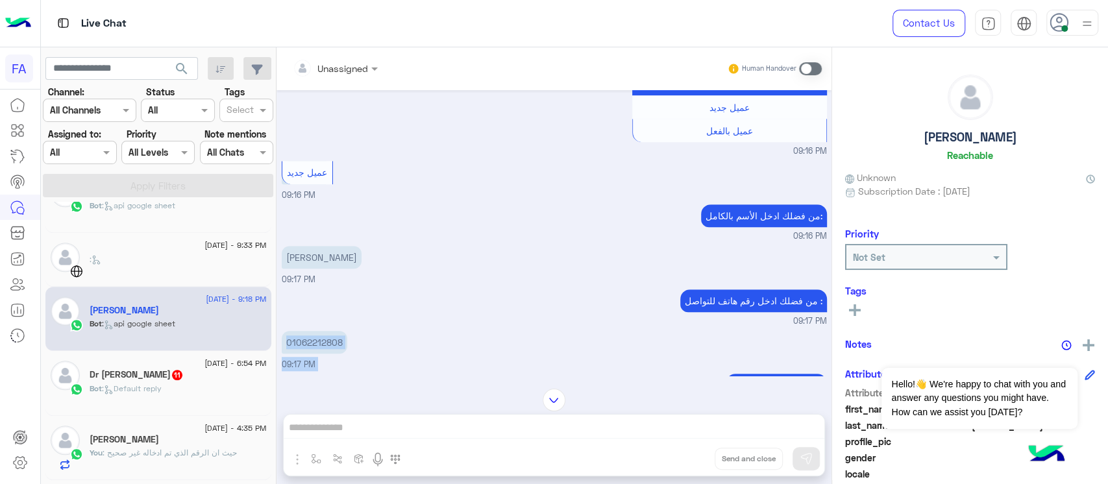
scroll to position [568, 0]
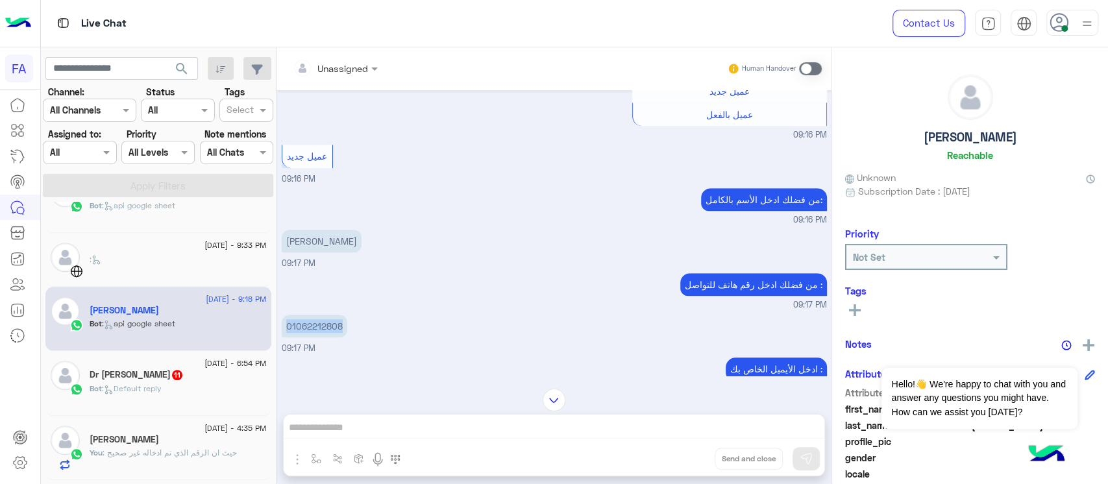
drag, startPoint x: 281, startPoint y: 366, endPoint x: 348, endPoint y: 319, distance: 82.1
click at [348, 319] on div "[DATE] مرحبًا! لقد قمتُ بملء النموذج الخاص بك وأريد معرفة المزيد عن نشاطك التجا…" at bounding box center [554, 233] width 555 height 286
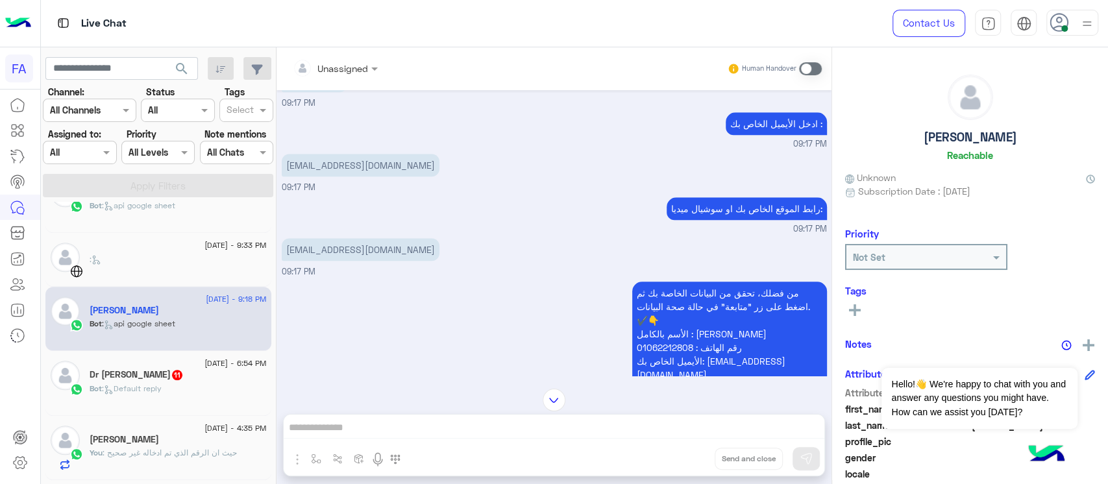
scroll to position [827, 0]
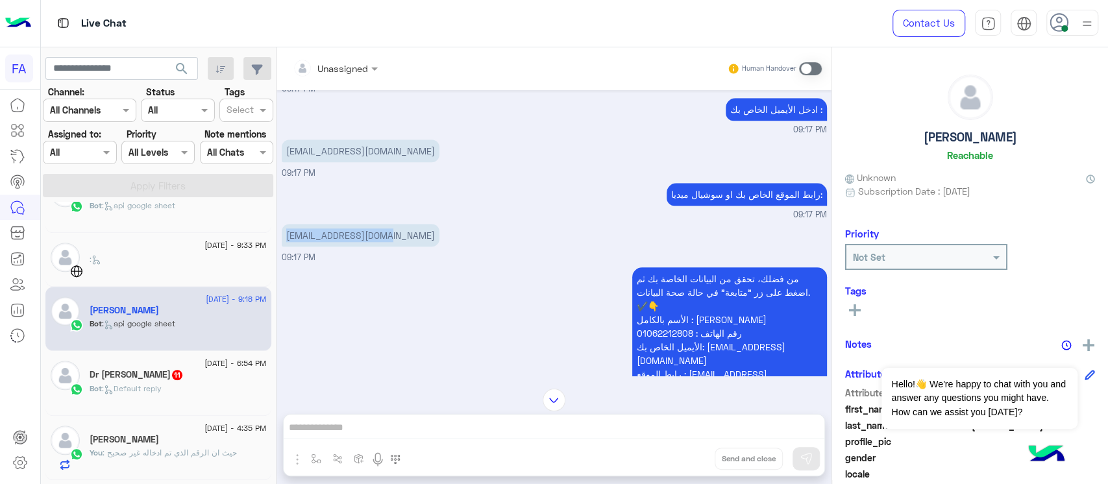
drag, startPoint x: 282, startPoint y: 226, endPoint x: 405, endPoint y: 219, distance: 122.3
click at [405, 221] on div "[EMAIL_ADDRESS][DOMAIN_NAME] 09:17 PM" at bounding box center [554, 243] width 545 height 44
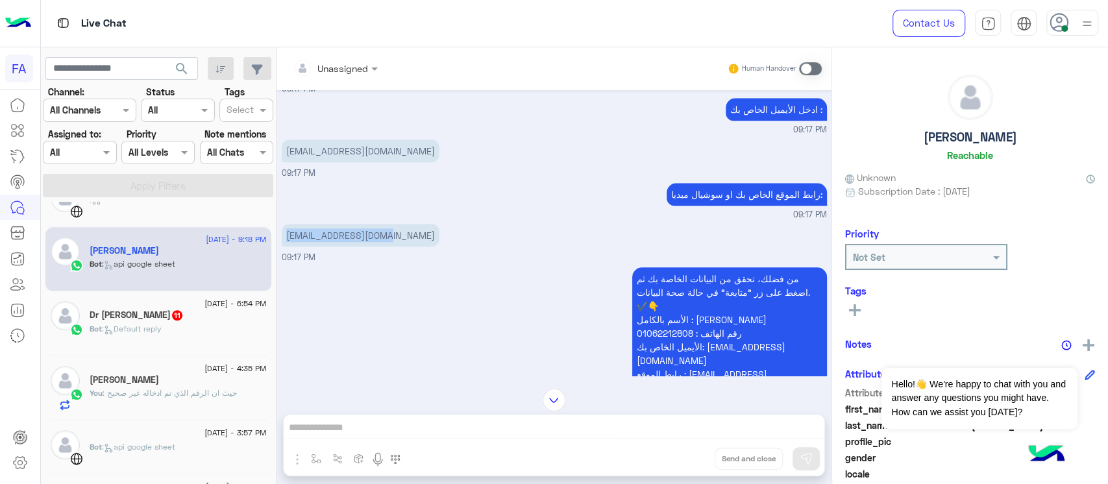
scroll to position [847, 0]
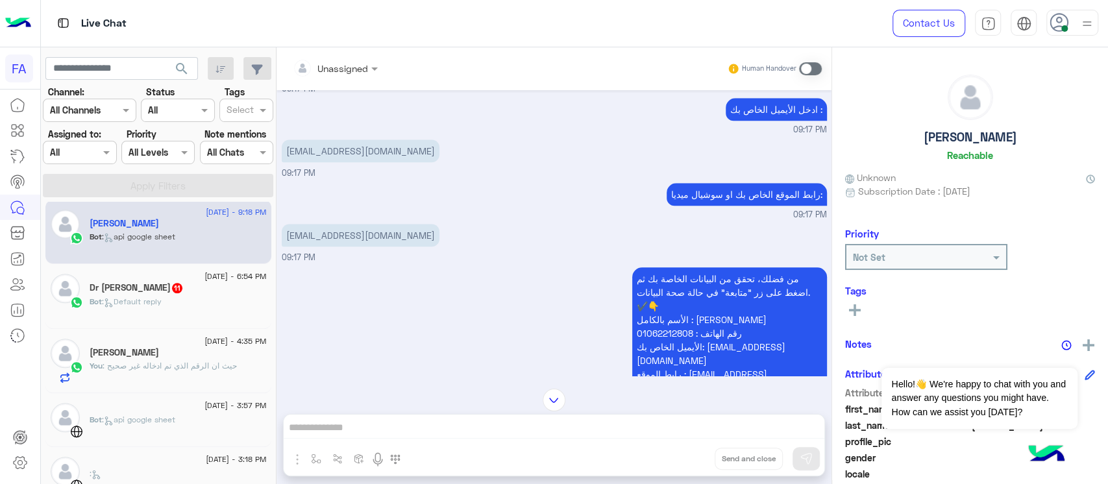
click at [145, 305] on span ": Default reply" at bounding box center [132, 302] width 60 height 10
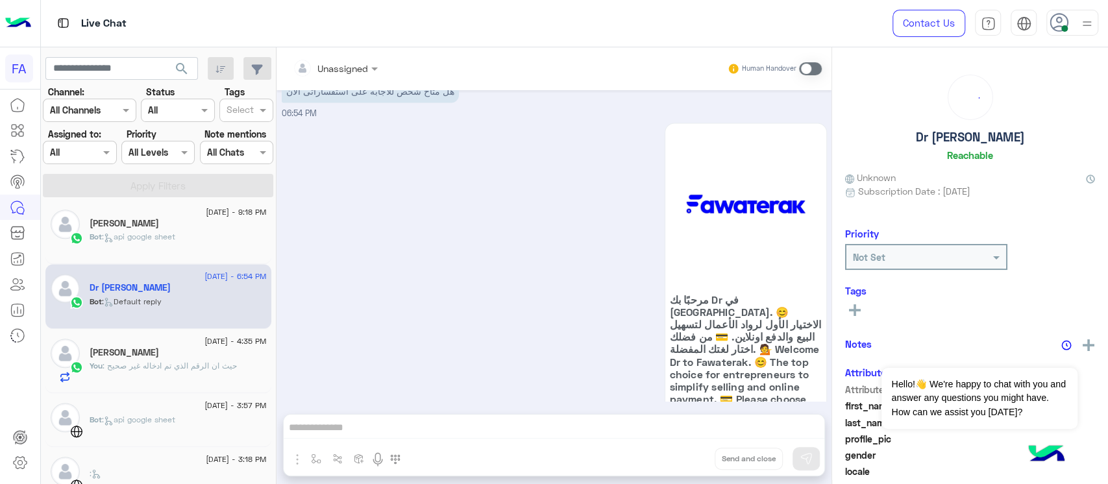
scroll to position [1227, 0]
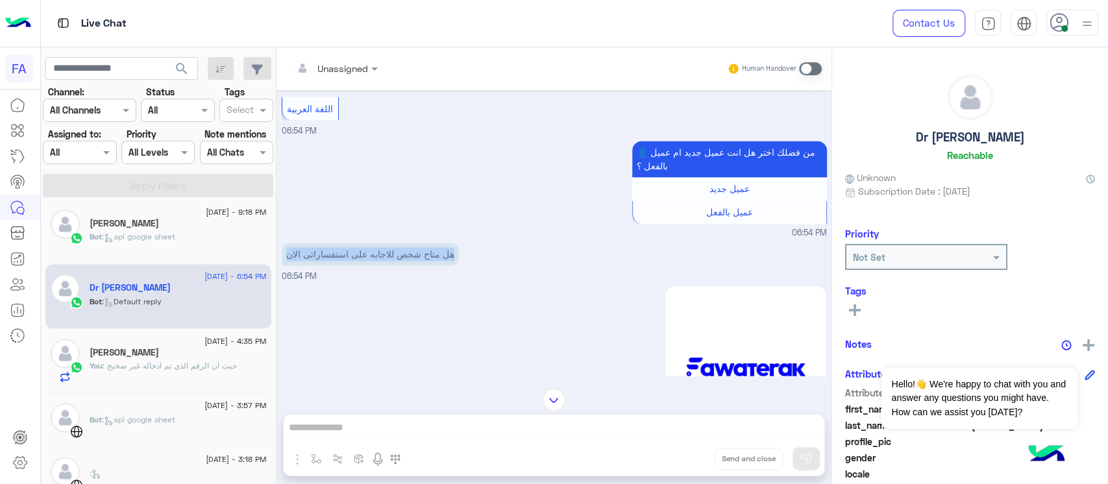
drag, startPoint x: 405, startPoint y: 258, endPoint x: 286, endPoint y: 256, distance: 119.5
click at [286, 256] on div "هل متاح شخص للاجابه على استفساراتى الان 06:54 PM" at bounding box center [554, 262] width 545 height 44
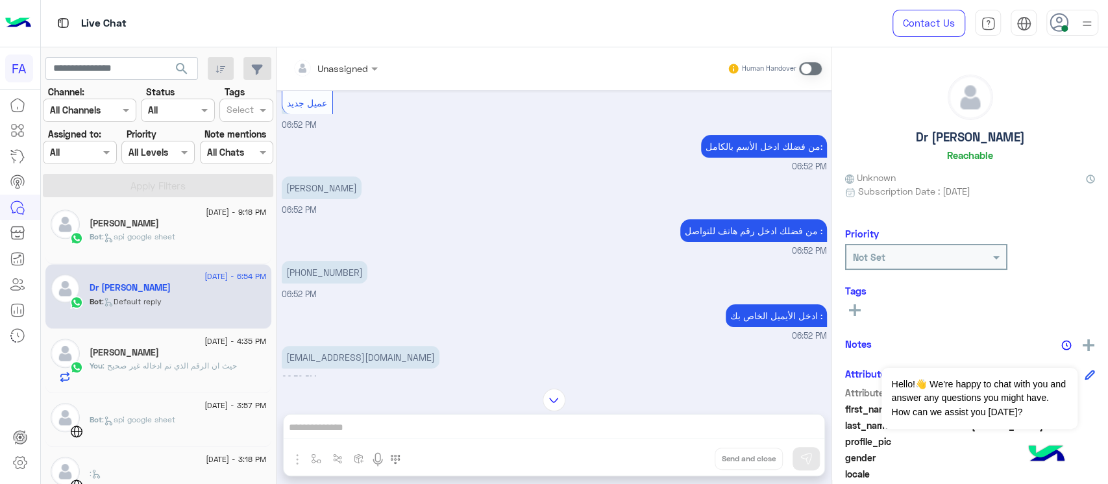
scroll to position [102, 0]
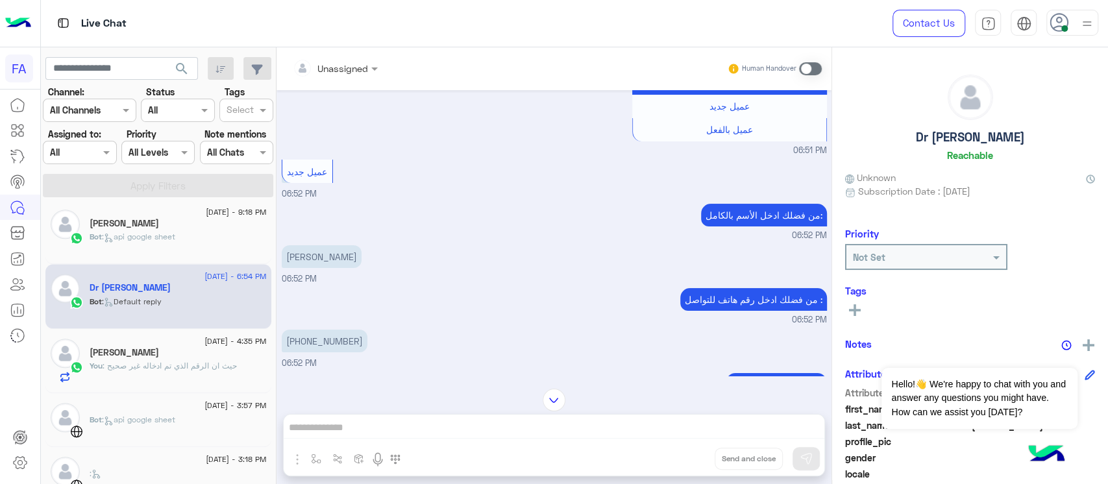
click at [343, 247] on p "[PERSON_NAME]" at bounding box center [322, 256] width 80 height 23
click at [289, 344] on p "[PHONE_NUMBER]" at bounding box center [325, 341] width 86 height 23
drag, startPoint x: 287, startPoint y: 341, endPoint x: 358, endPoint y: 341, distance: 71.4
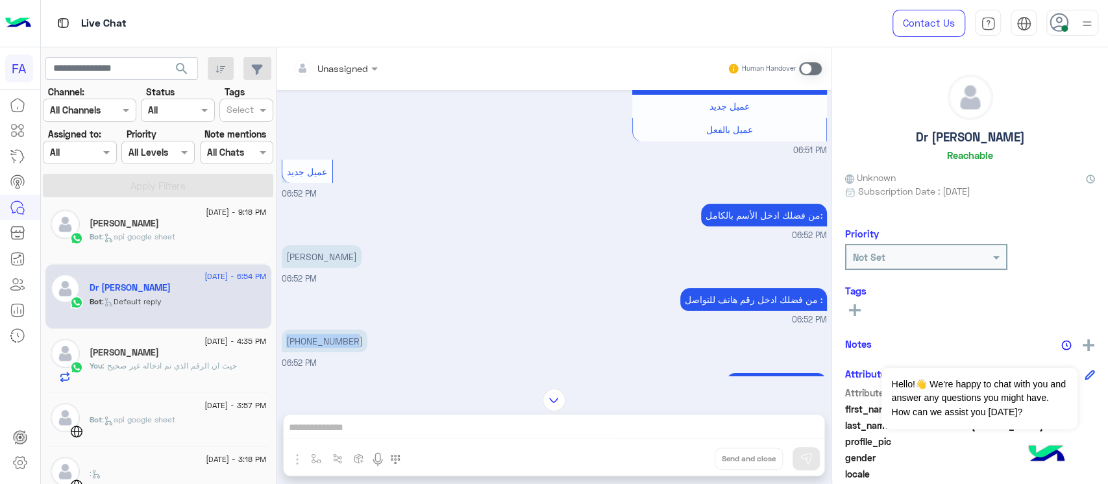
click at [358, 341] on div "[PHONE_NUMBER]:52 PM" at bounding box center [554, 349] width 545 height 44
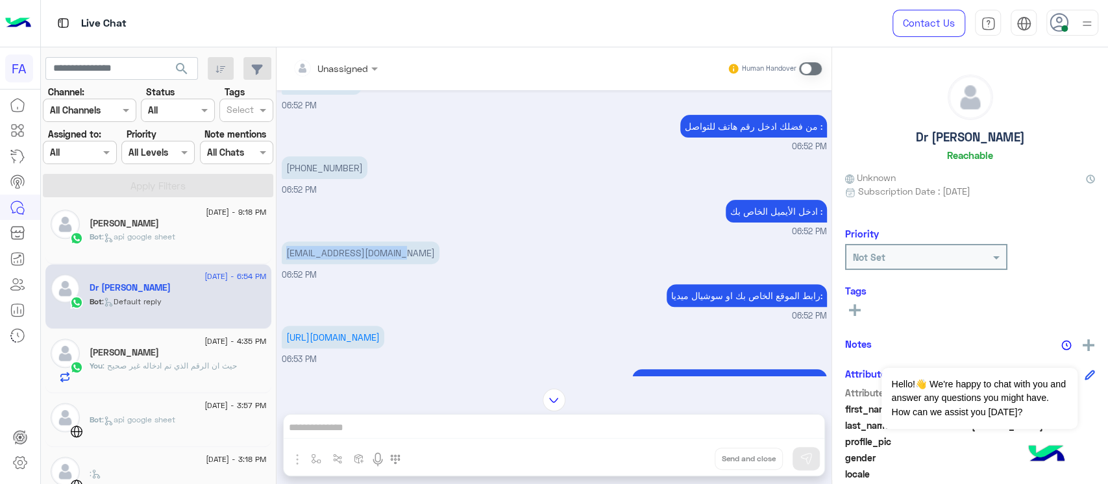
drag, startPoint x: 281, startPoint y: 250, endPoint x: 431, endPoint y: 250, distance: 150.6
click at [431, 250] on div "[DATE] اللغة العربية 06:51 PM 👤 من فضلك اختر هل انت عميل جديد ام عميل بالفعل ؟ …" at bounding box center [554, 233] width 555 height 286
click at [132, 350] on div "[PERSON_NAME]" at bounding box center [178, 354] width 177 height 14
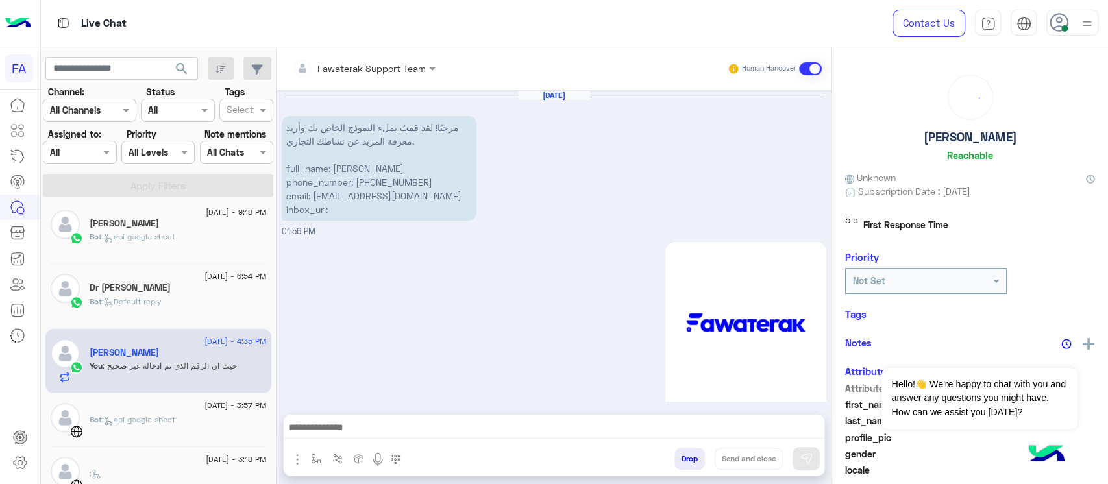
scroll to position [1140, 0]
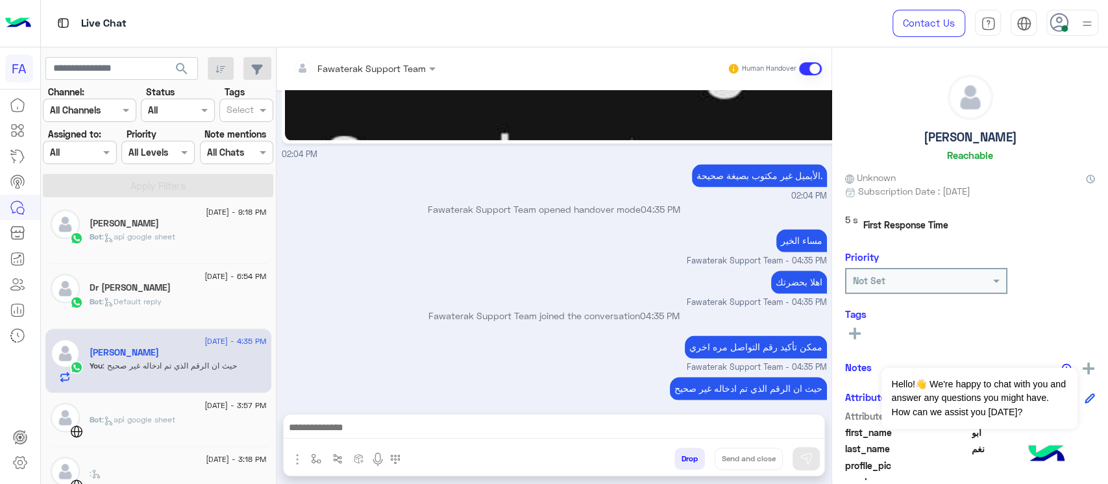
drag, startPoint x: 541, startPoint y: 308, endPoint x: 416, endPoint y: 306, distance: 125.3
click at [416, 309] on p "Fawaterak Support Team joined the conversation 04:35 PM" at bounding box center [554, 316] width 545 height 14
drag, startPoint x: 421, startPoint y: 202, endPoint x: 686, endPoint y: 201, distance: 264.9
click at [686, 203] on p "Fawaterak Support Team opened handover mode 04:35 PM" at bounding box center [554, 210] width 545 height 14
click at [786, 271] on p "اهلا بحضرتك" at bounding box center [799, 282] width 56 height 23
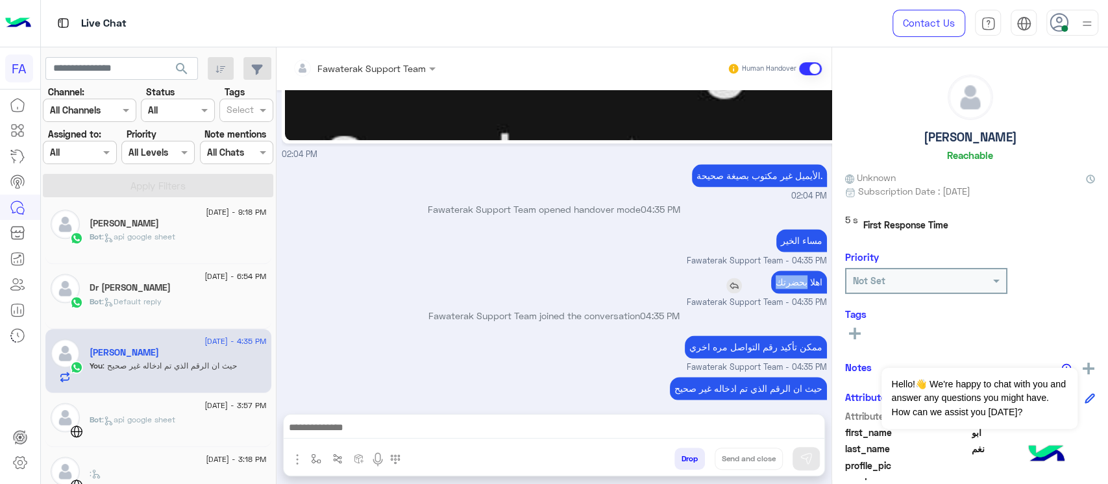
click at [786, 271] on p "اهلا بحضرتك" at bounding box center [799, 282] width 56 height 23
click at [722, 336] on p "ممكن تأكيد رقم التواصل مره اخري" at bounding box center [756, 347] width 142 height 23
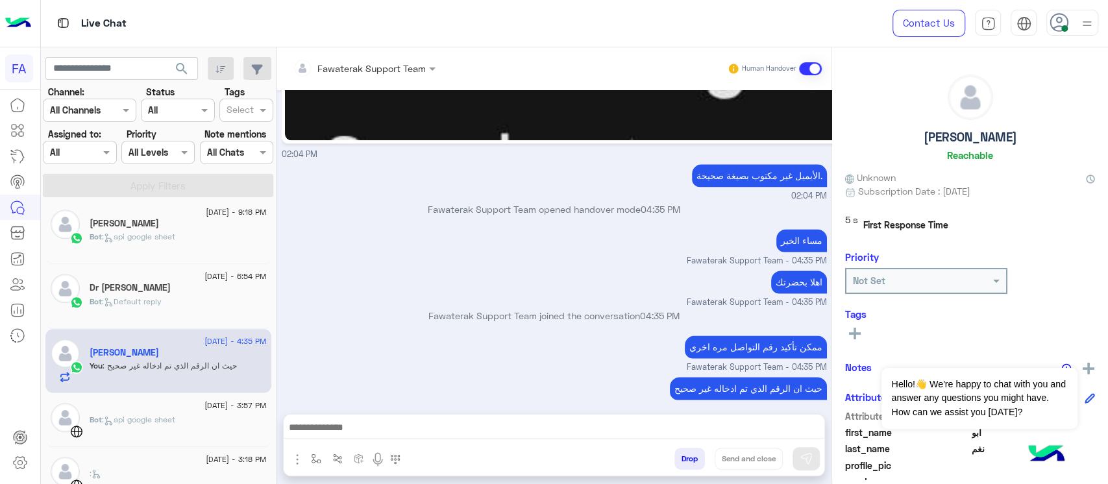
click at [681, 403] on small "Fawaterak Support Team - 04:35 PM" at bounding box center [554, 409] width 545 height 12
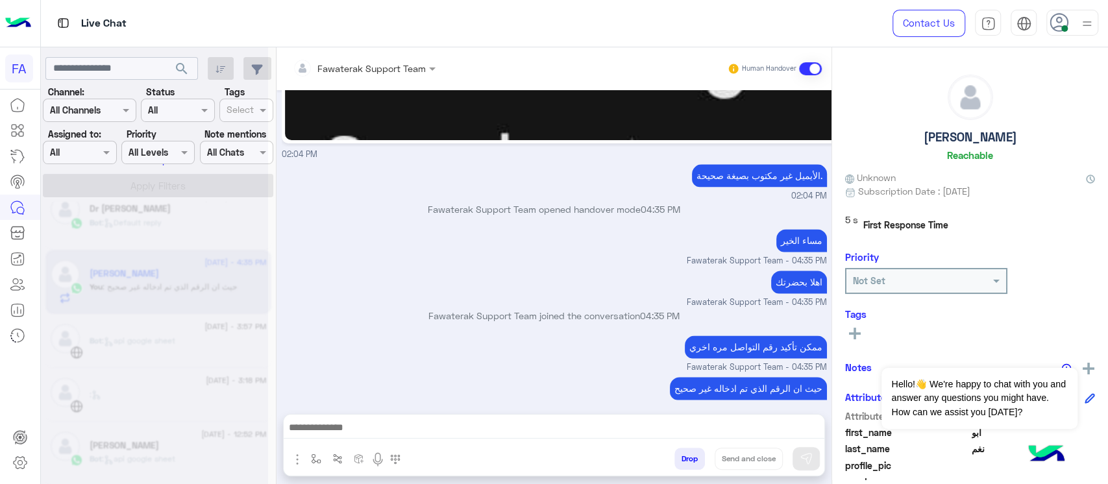
click at [164, 321] on div at bounding box center [154, 247] width 227 height 484
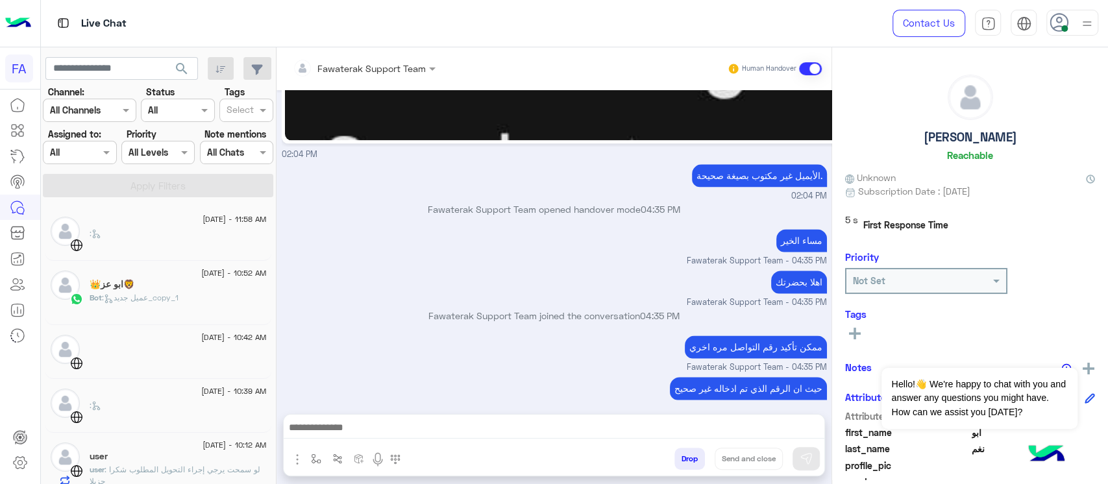
scroll to position [1140, 0]
